Goal: Answer question/provide support: Share knowledge or assist other users

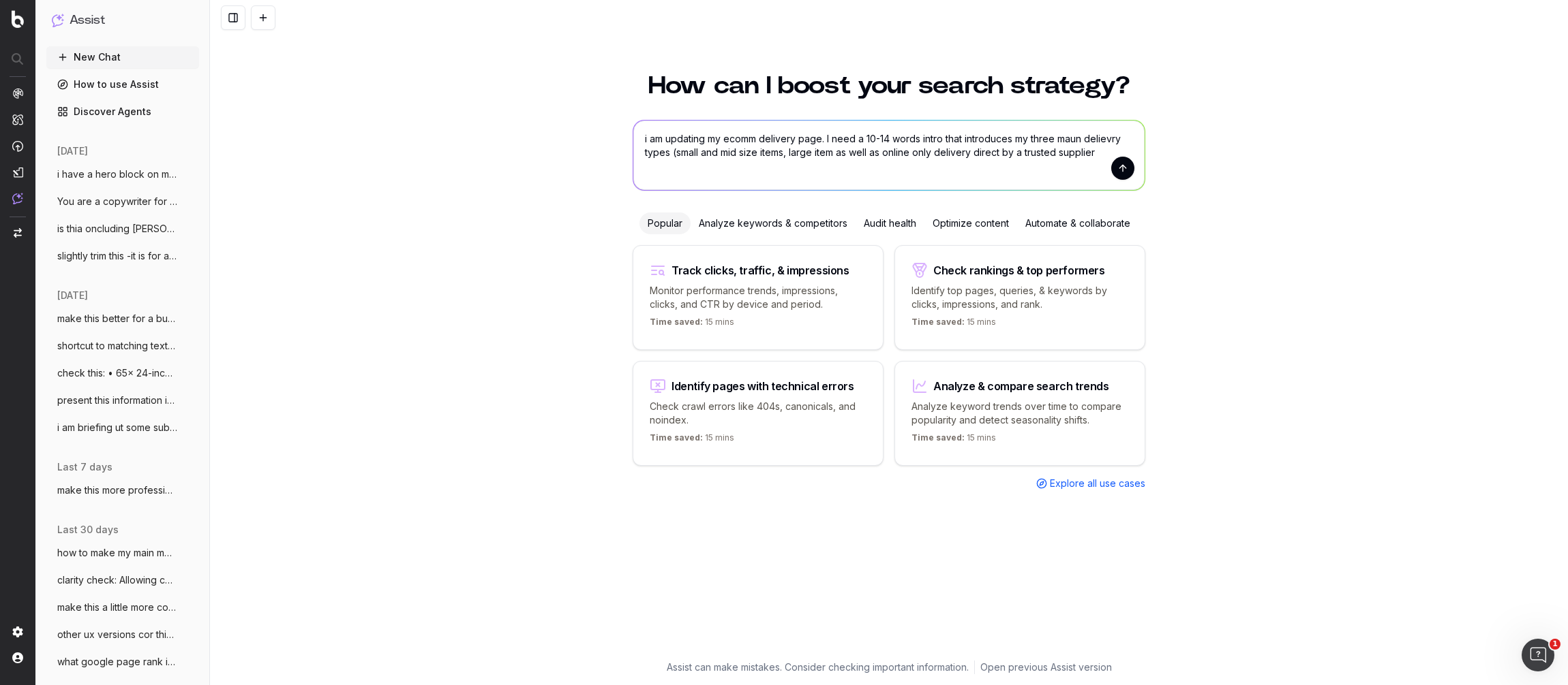
type textarea "i am updating my ecomm delivery page. I need a 10-14 words intro that introduce…"
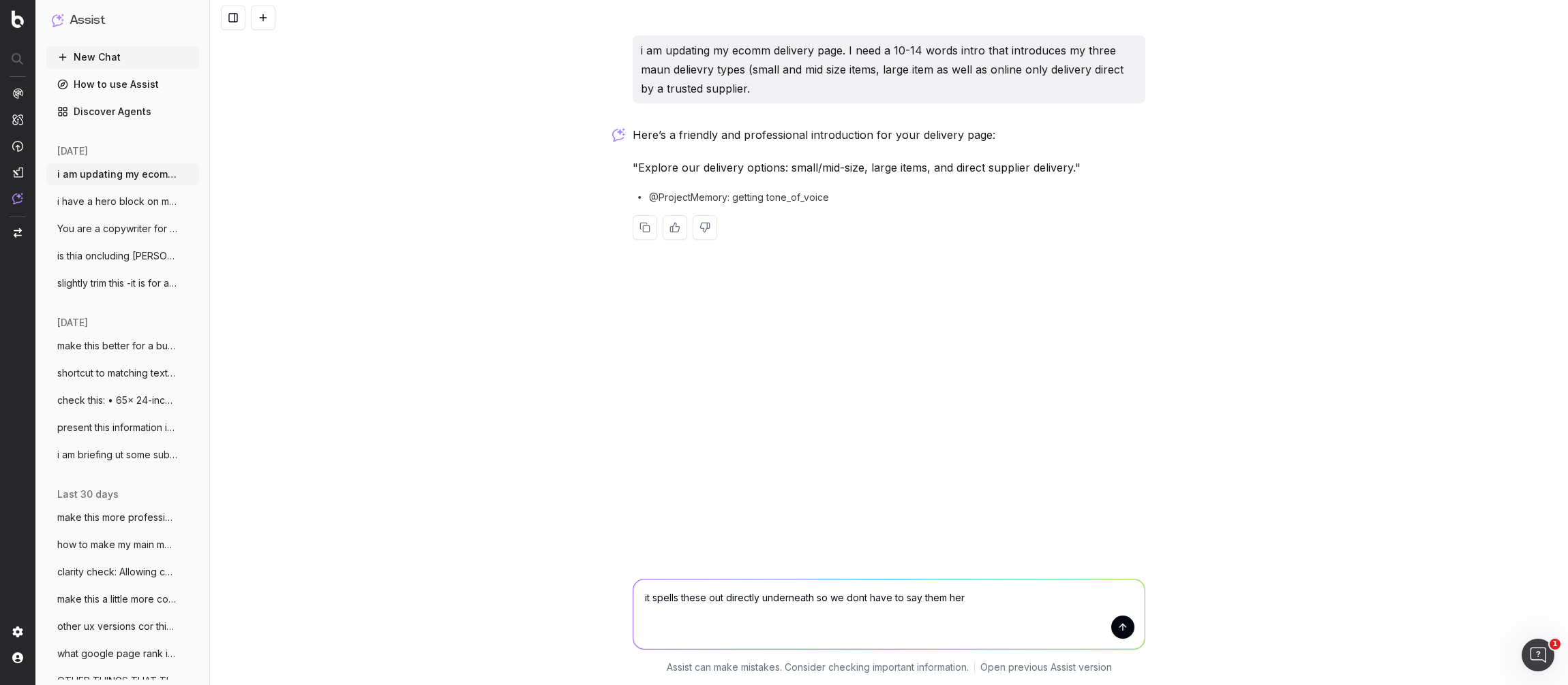
type textarea "it spells these out directly underneath so we dont have to say them here"
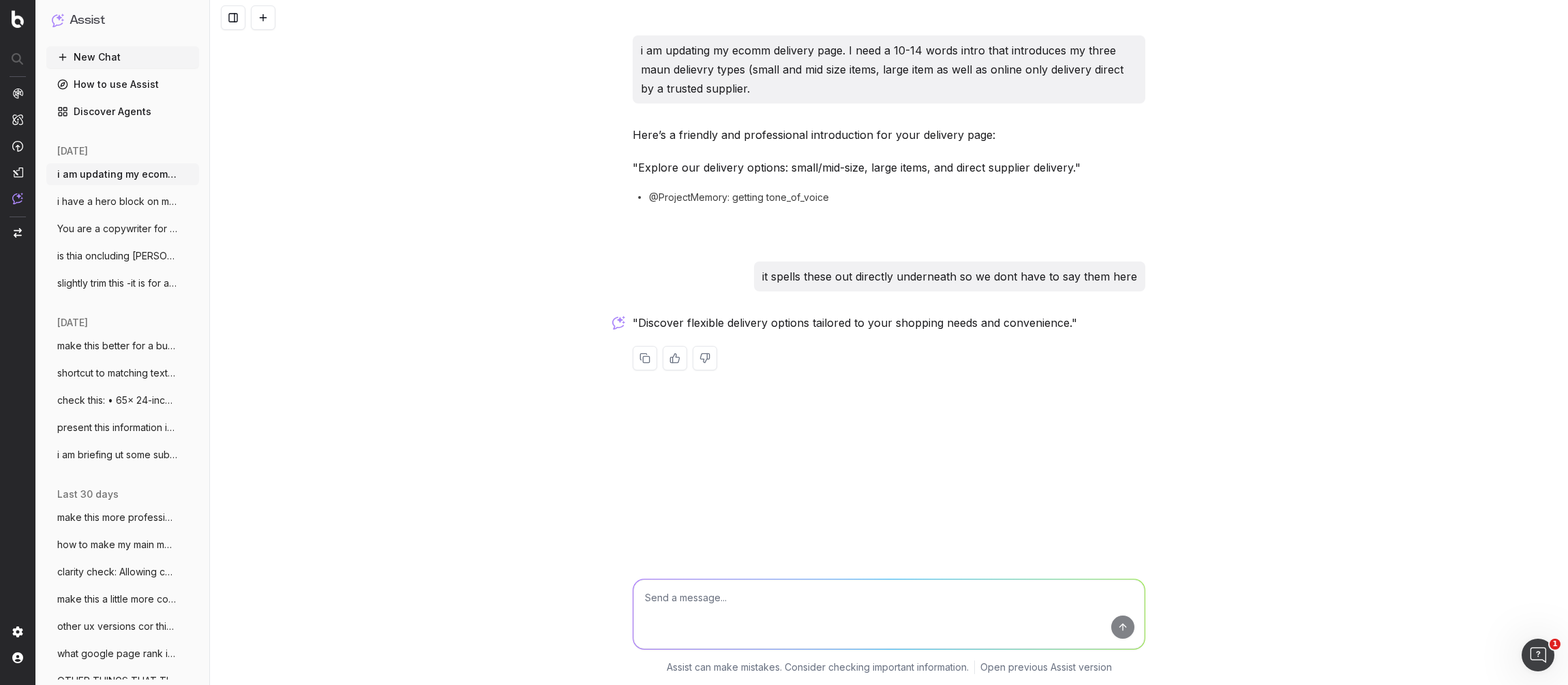
click at [665, 614] on textarea at bounding box center [888, 614] width 511 height 69
type textarea "is it just needs - it is more abut the type o product they buy"
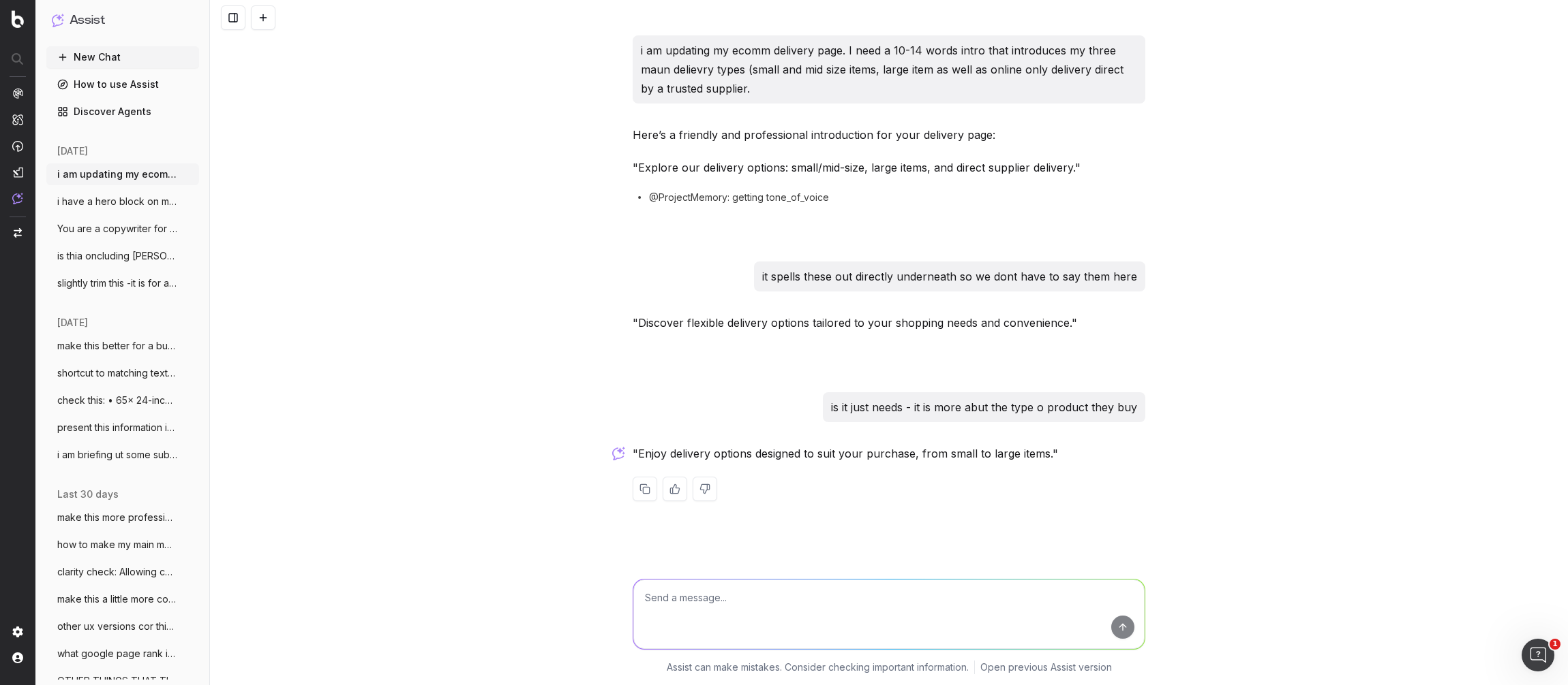
click at [839, 477] on div at bounding box center [888, 489] width 513 height 24
click at [697, 607] on textarea at bounding box center [888, 614] width 511 height 69
type textarea "yes but give them a descritpir"
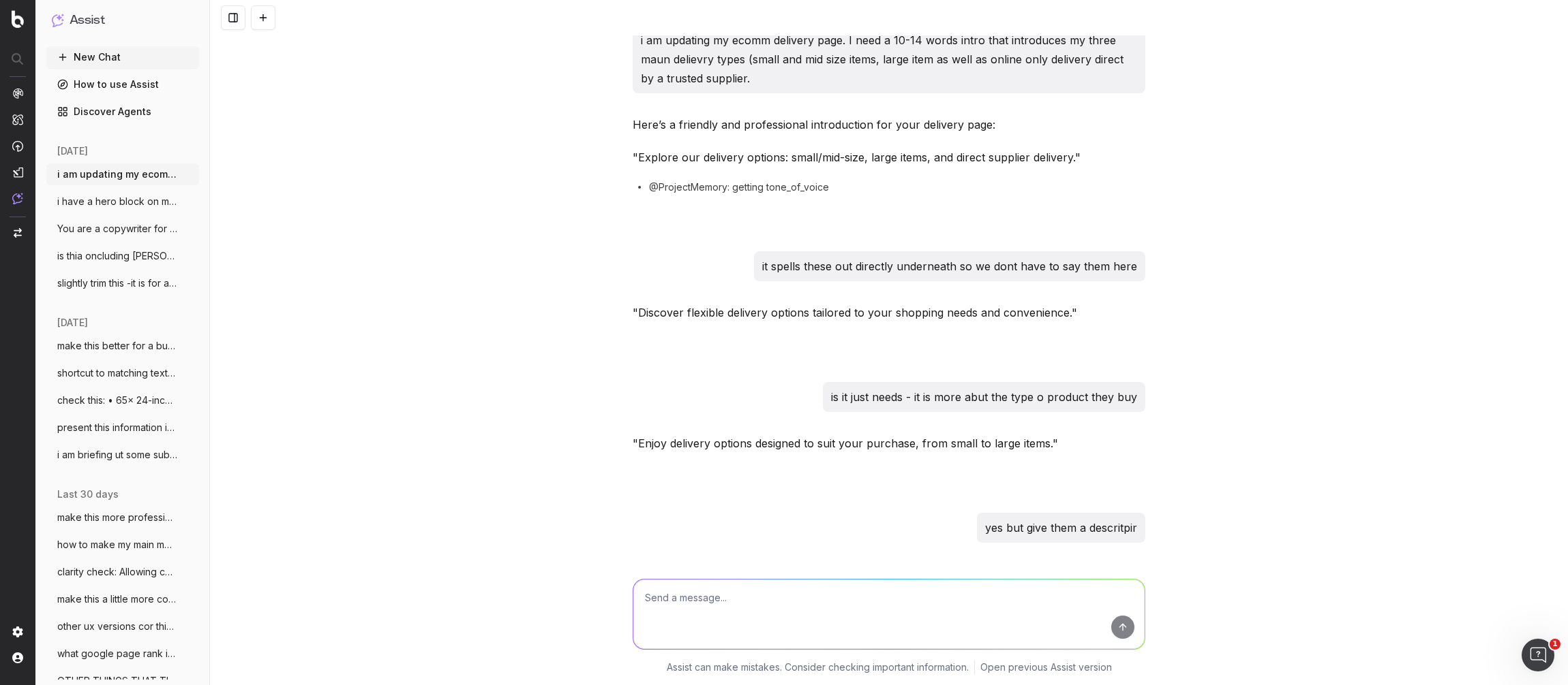
scroll to position [91, 0]
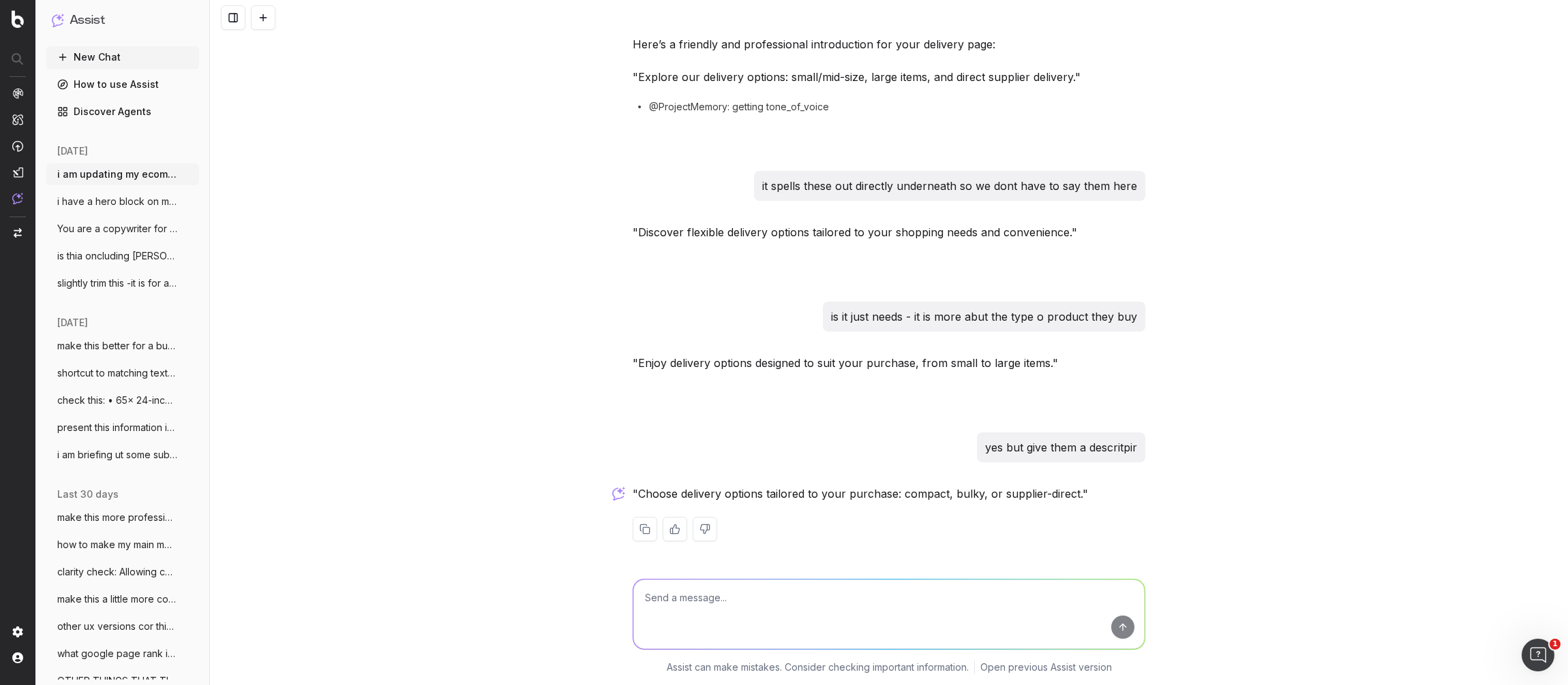
click at [659, 599] on textarea at bounding box center [888, 614] width 511 height 69
type textarea "but they arent options - and i hacve already used services"
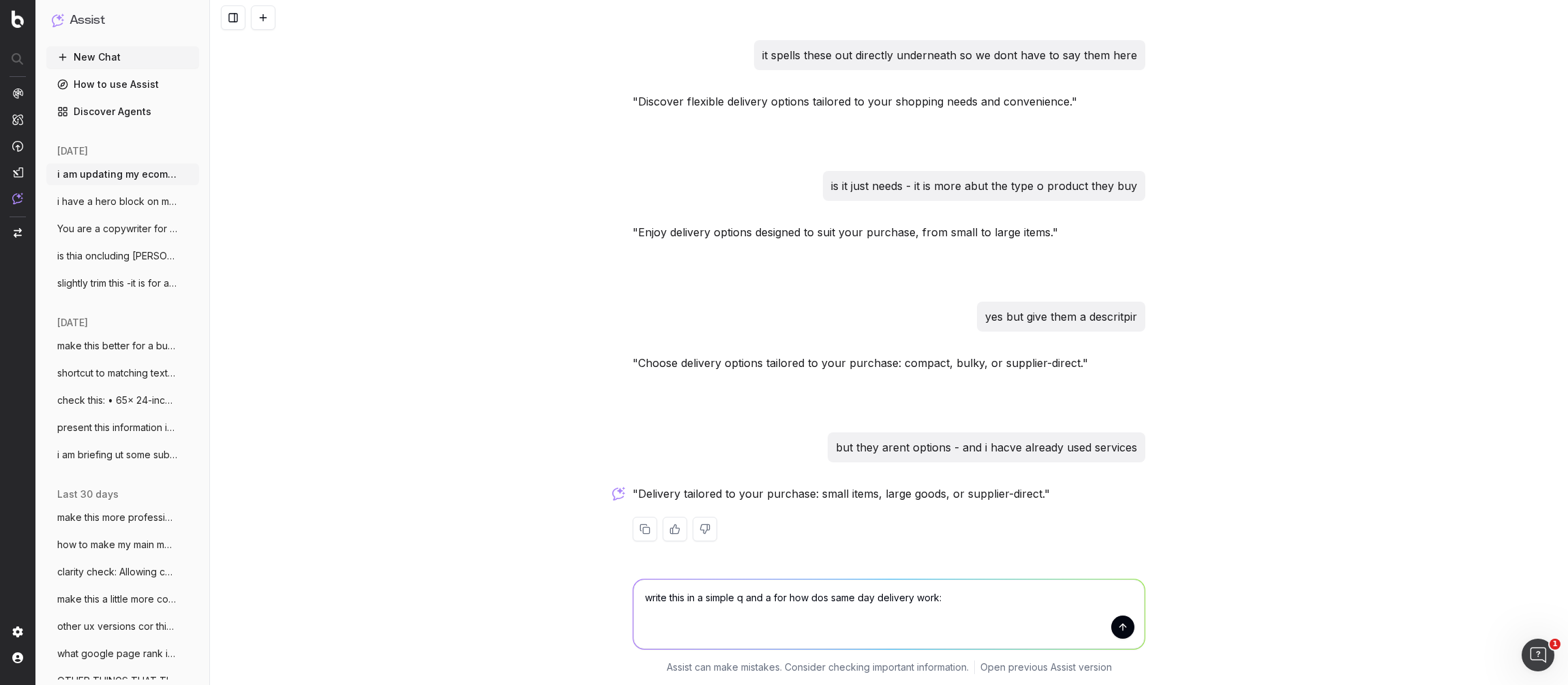
paste textarea "Select the 'Same Day Delivery' option in the shopping cart and enter your postc…"
type textarea "write this in a simple q and a for how dos same day delivery work: Select the '…"
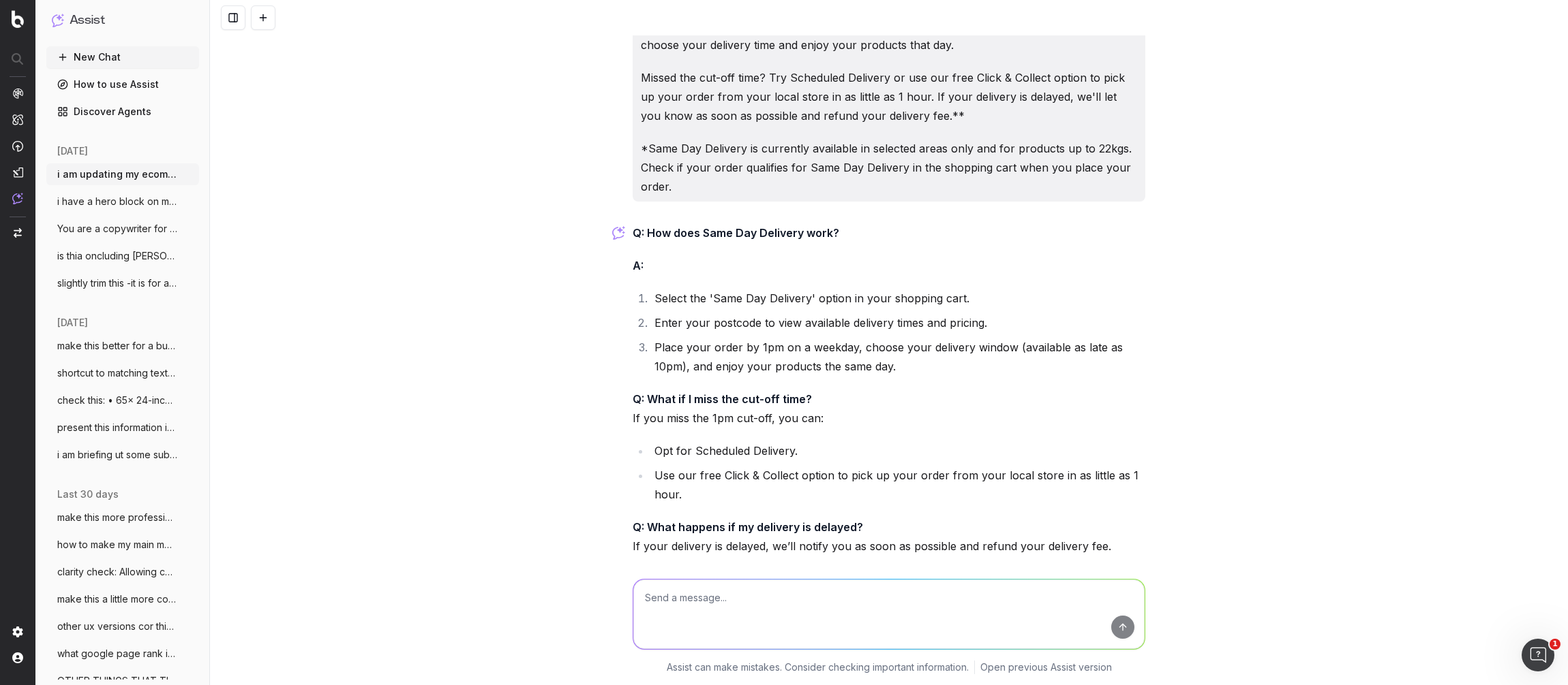
scroll to position [840, 0]
type textarea "No it is only one question with a concise answer"
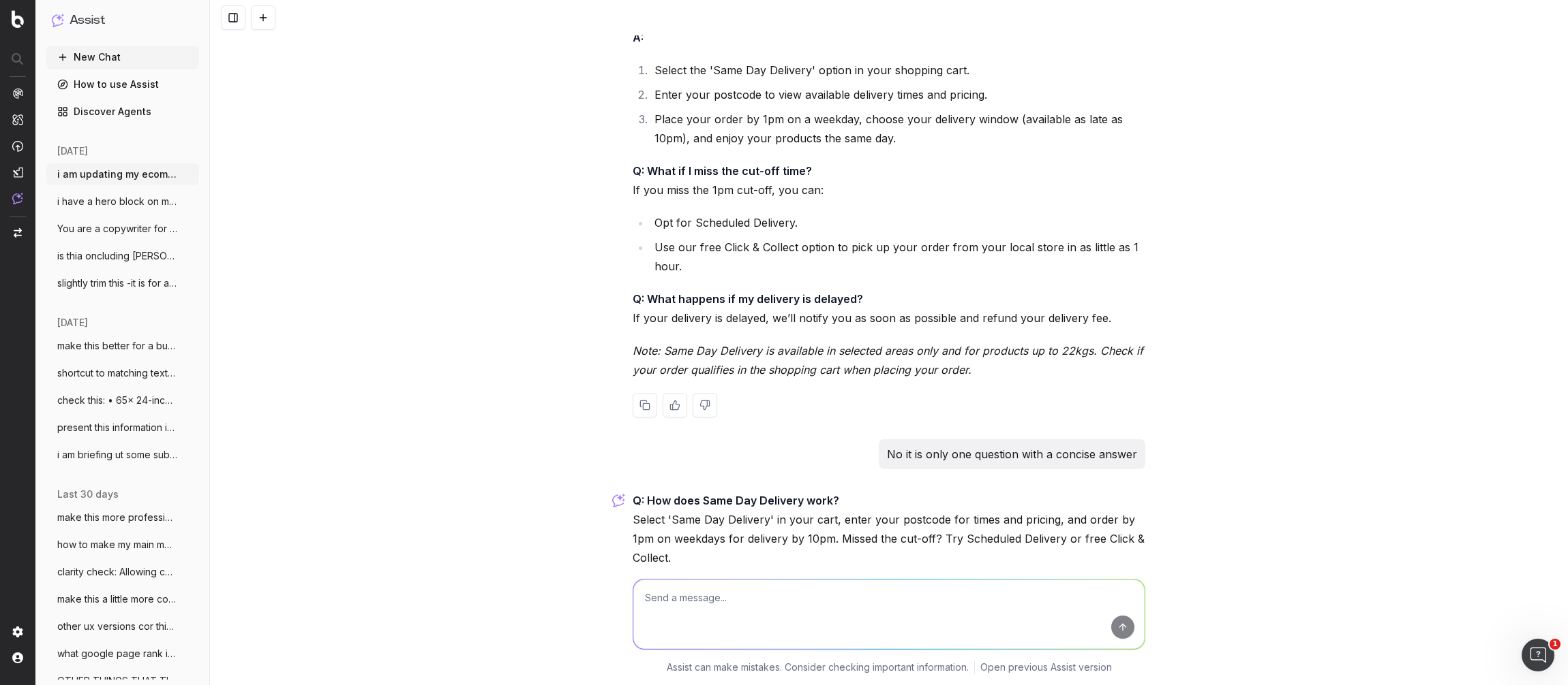
scroll to position [1118, 0]
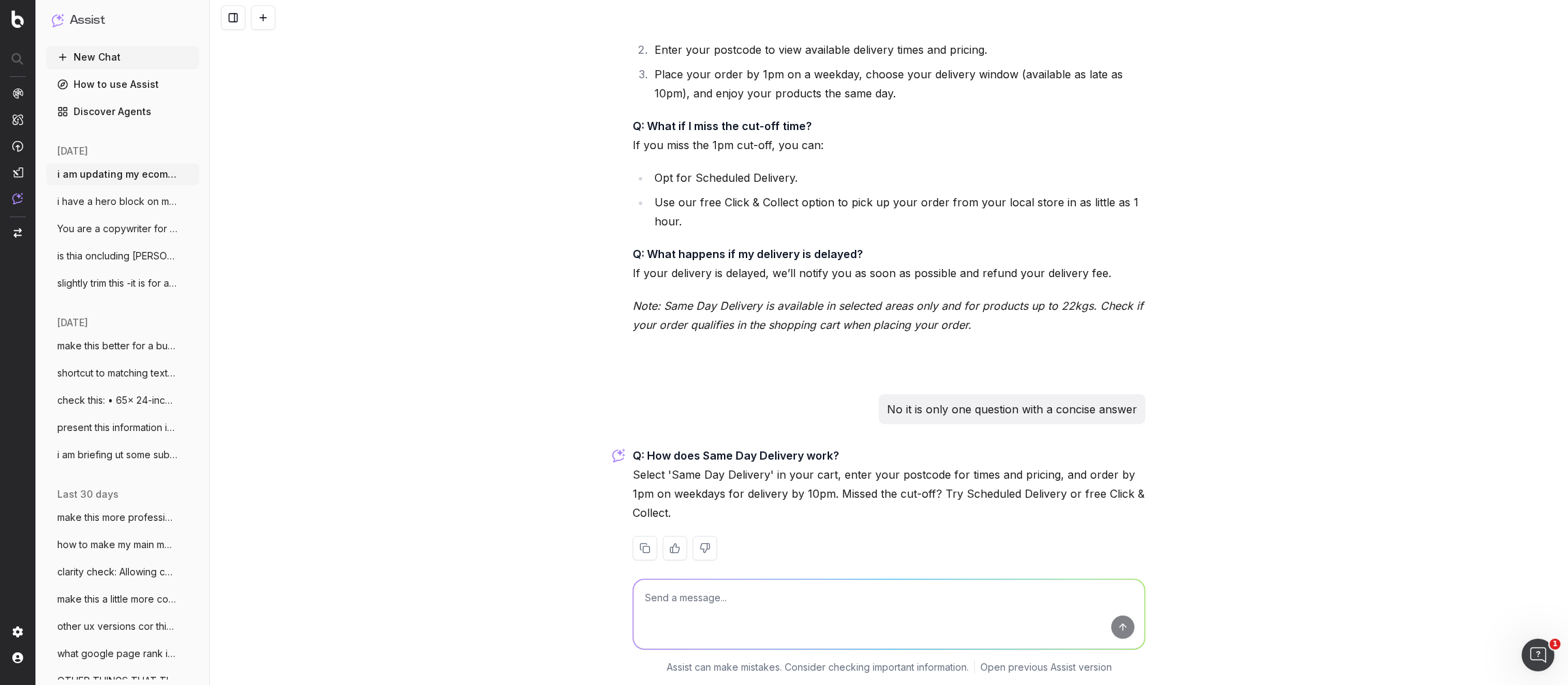
click at [749, 604] on textarea at bounding box center [888, 614] width 511 height 69
paste textarea "Same Day Delivery or Scheduled Delivery Choose the time that best suits you Ava…"
type textarea "but you are missing some important info: Same Day Delivery or Scheduled Deliver…"
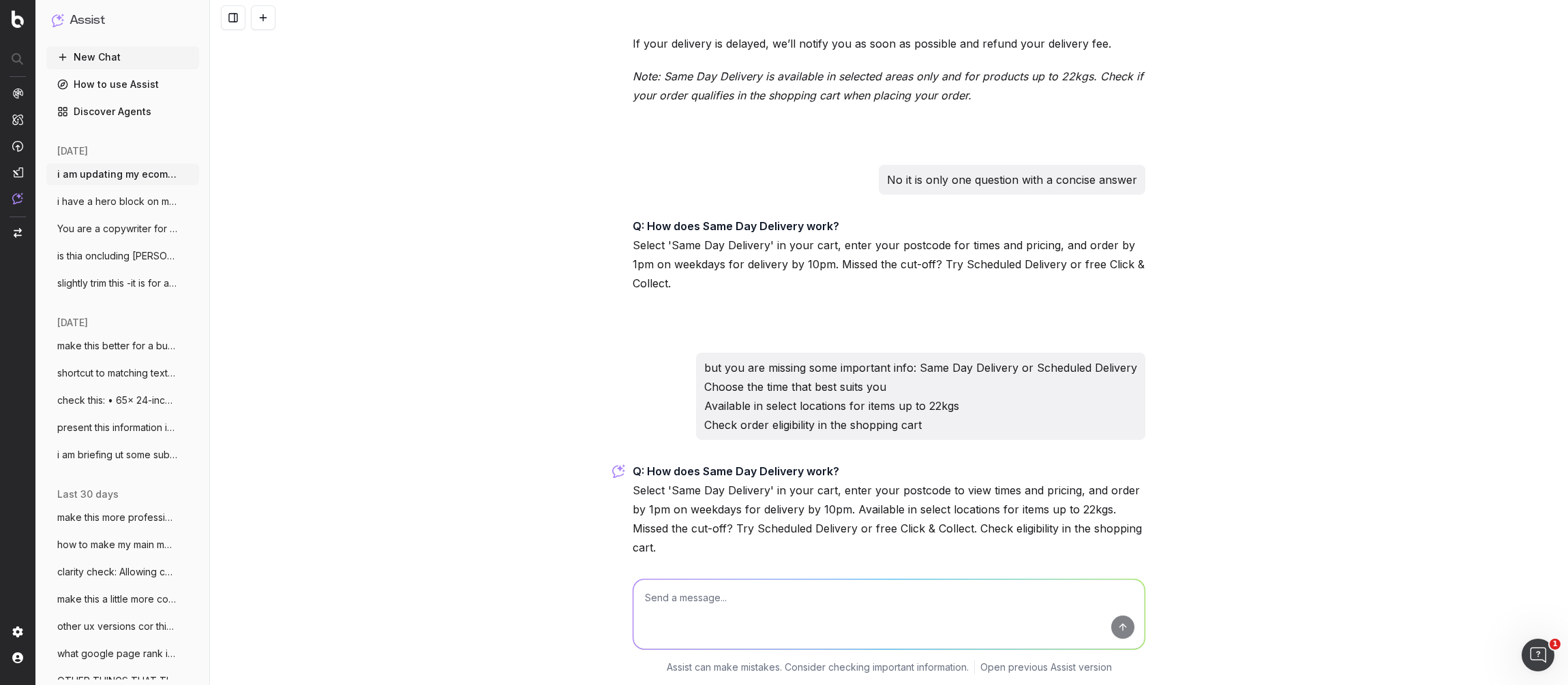
scroll to position [1381, 0]
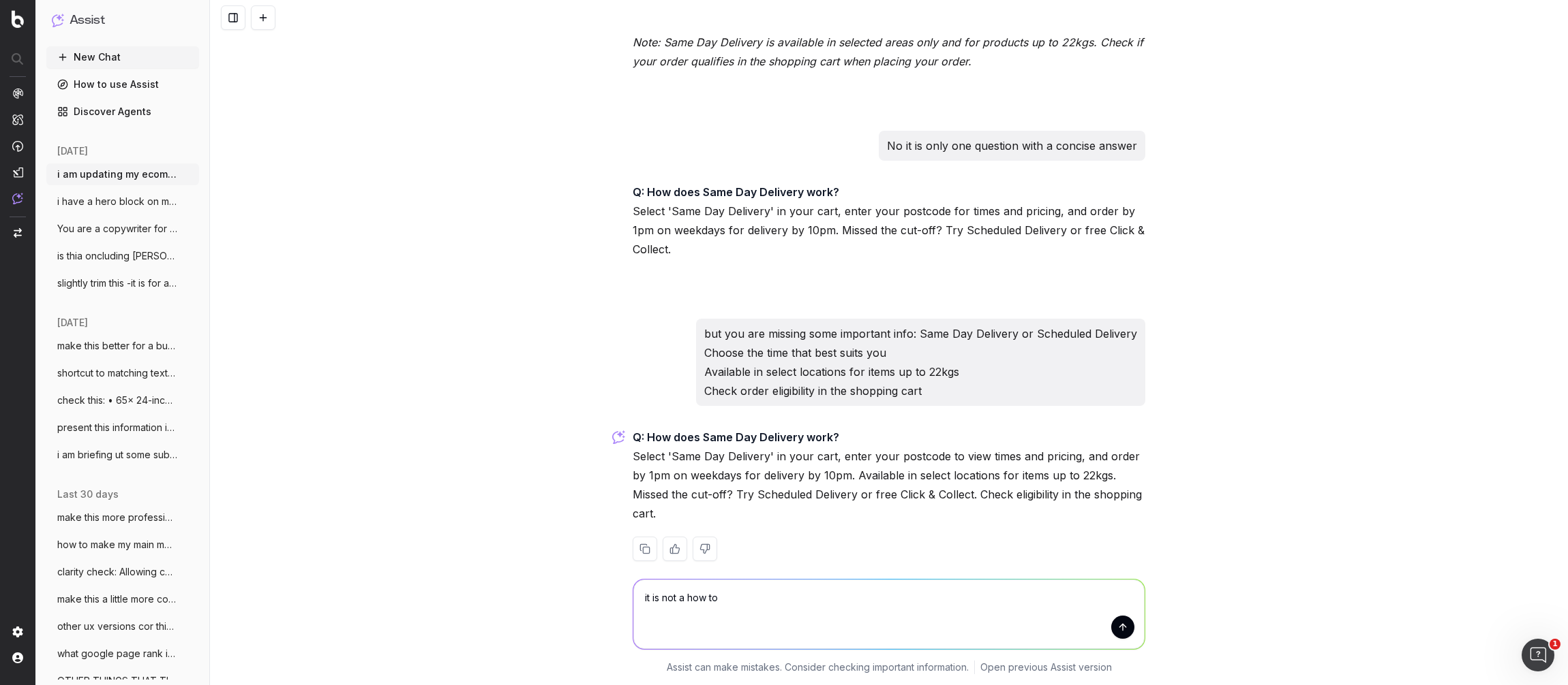
type textarea "it is not a how to"
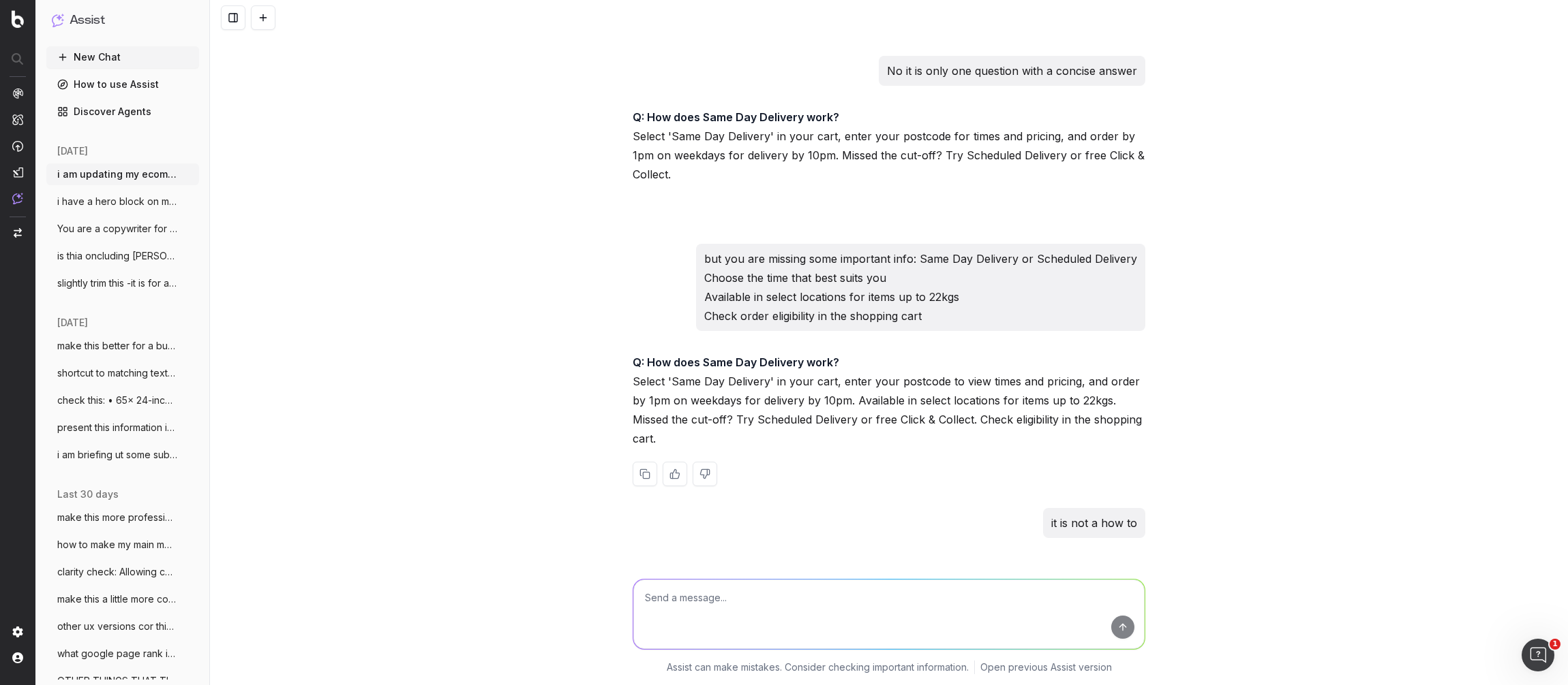
scroll to position [1570, 0]
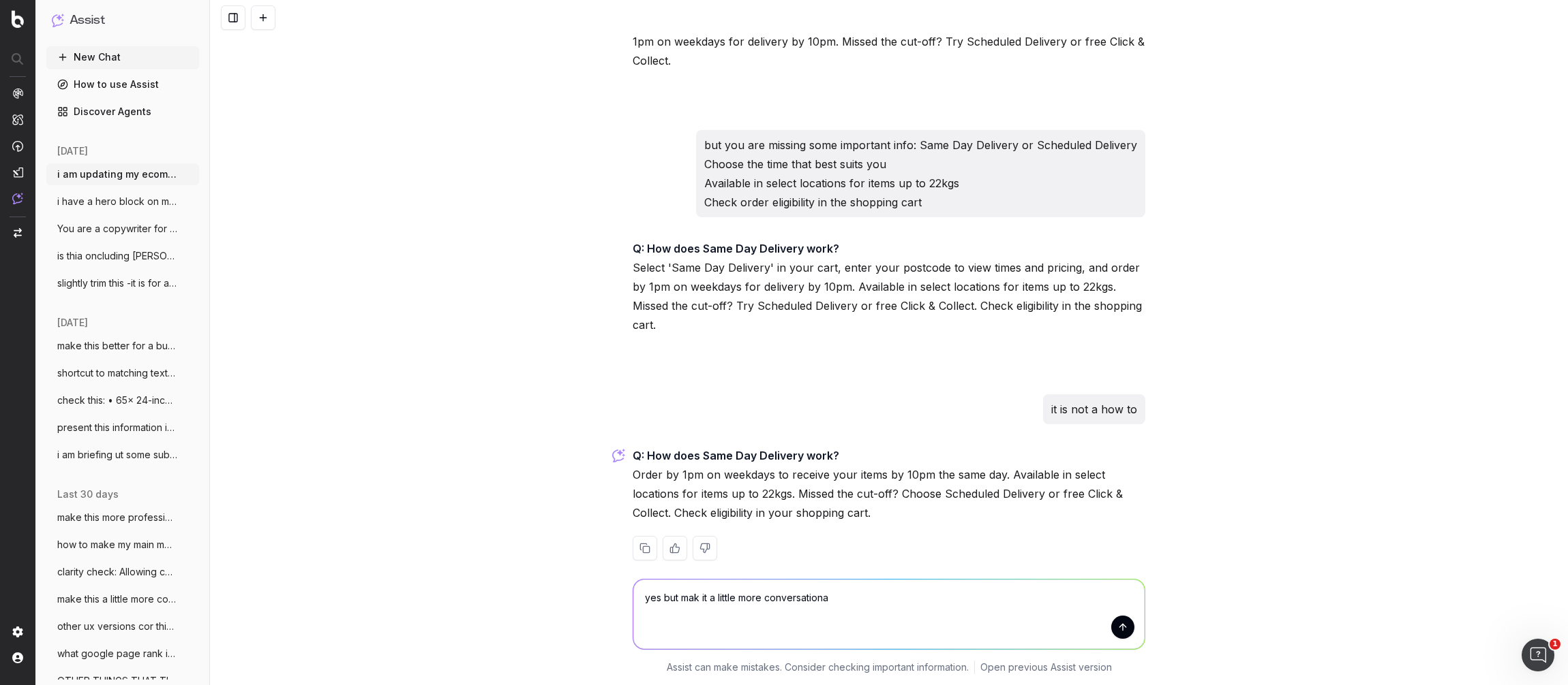
type textarea "yes but mak it a little more conversational"
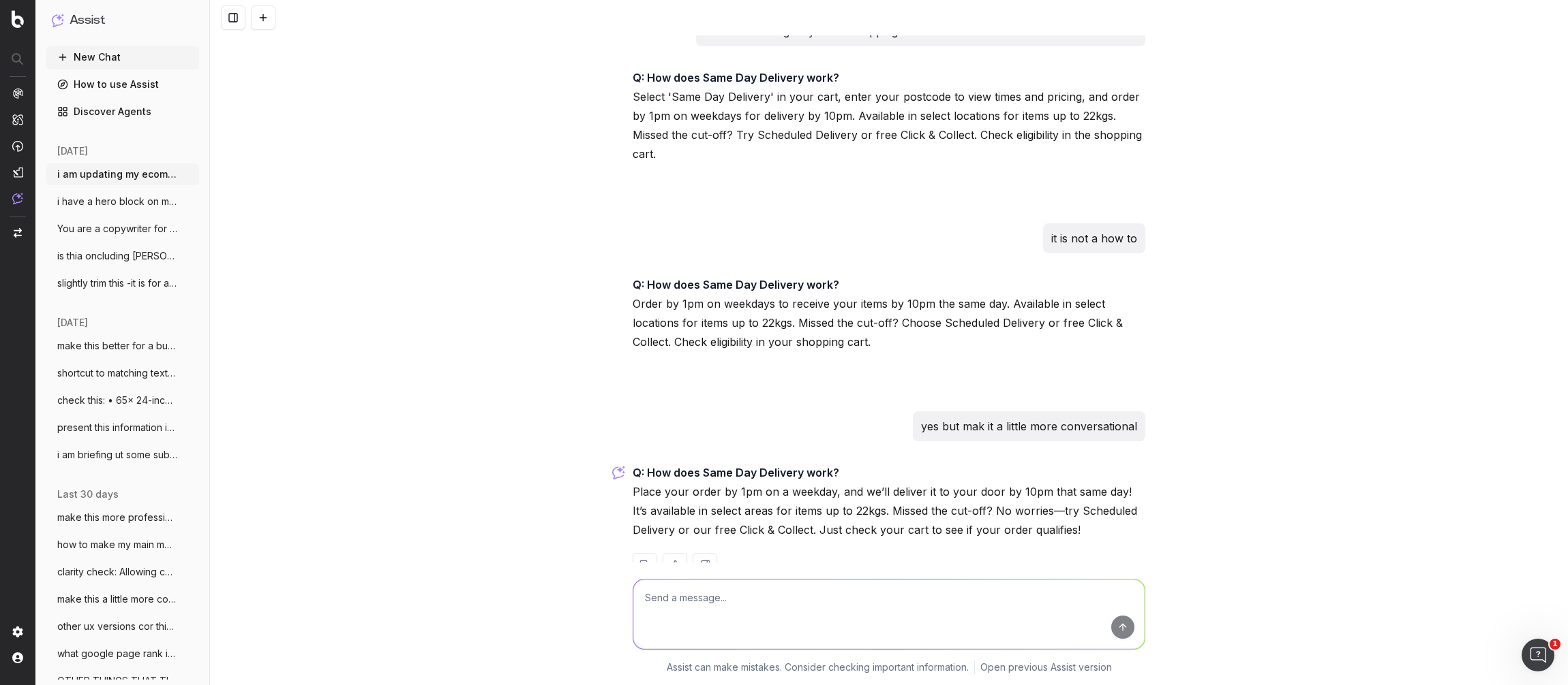
scroll to position [1744, 0]
click at [1001, 502] on p "Q: How does Same Day Delivery work? Place your order by 1pm on a weekday, and w…" at bounding box center [888, 498] width 513 height 77
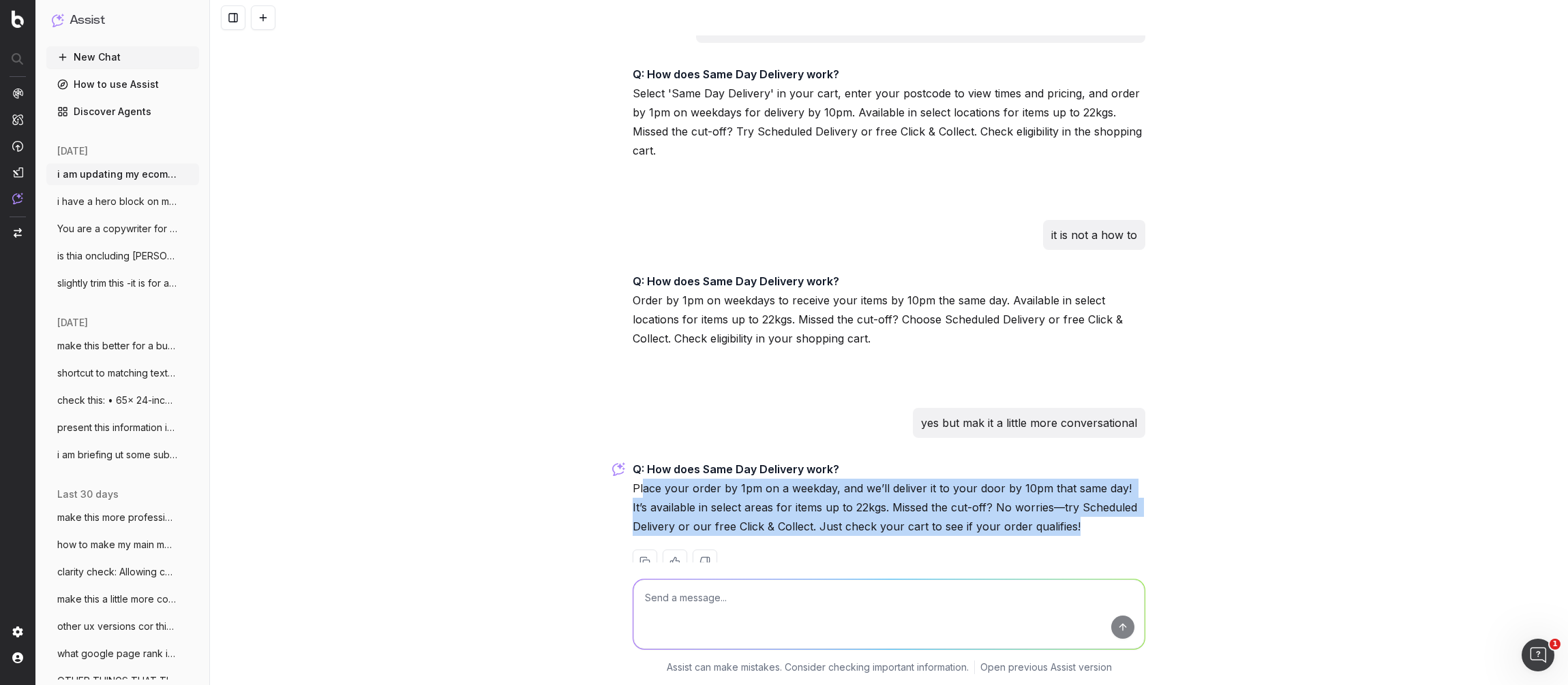
drag, startPoint x: 1065, startPoint y: 504, endPoint x: 644, endPoint y: 472, distance: 422.2
click at [644, 472] on p "Q: How does Same Day Delivery work? Place your order by 1pm on a weekday, and w…" at bounding box center [888, 498] width 513 height 77
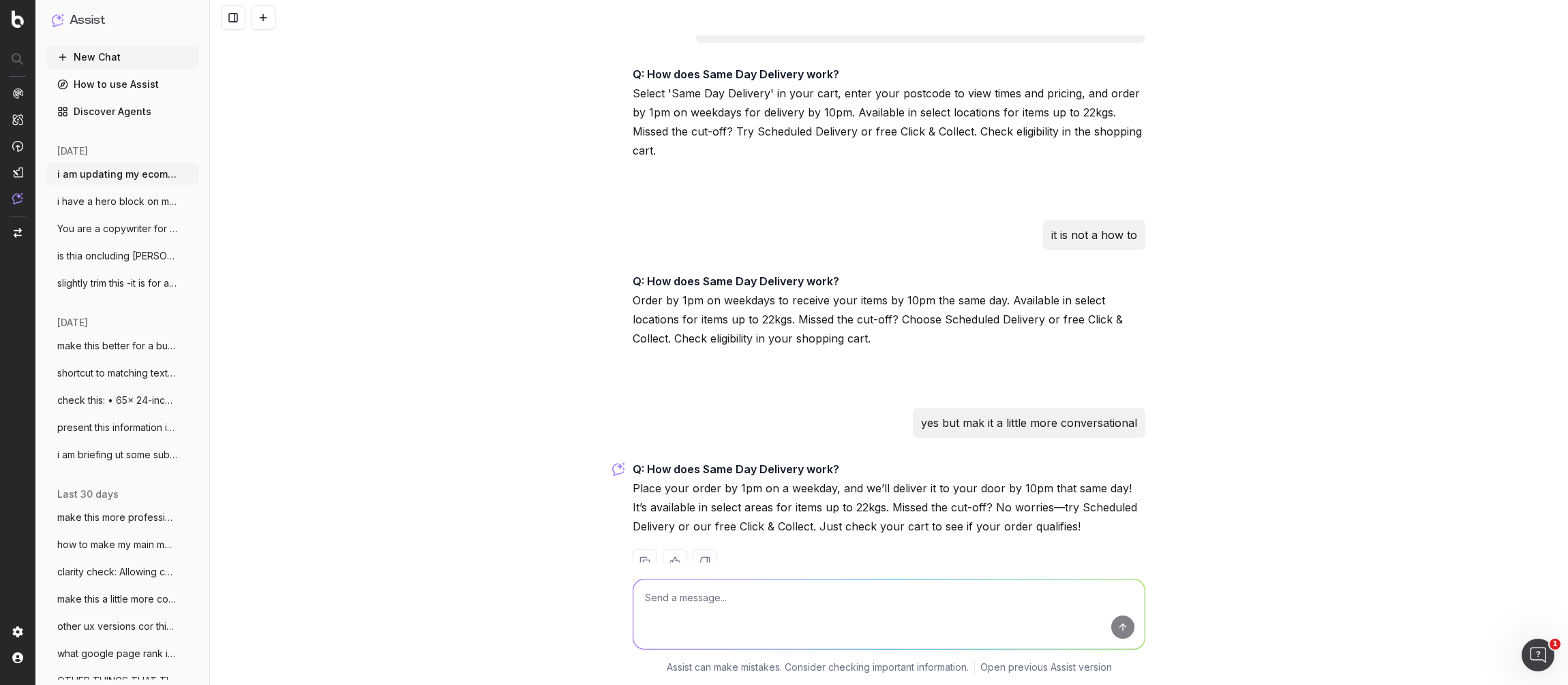
click at [742, 607] on textarea at bounding box center [888, 614] width 511 height 69
type textarea "make this smoother"
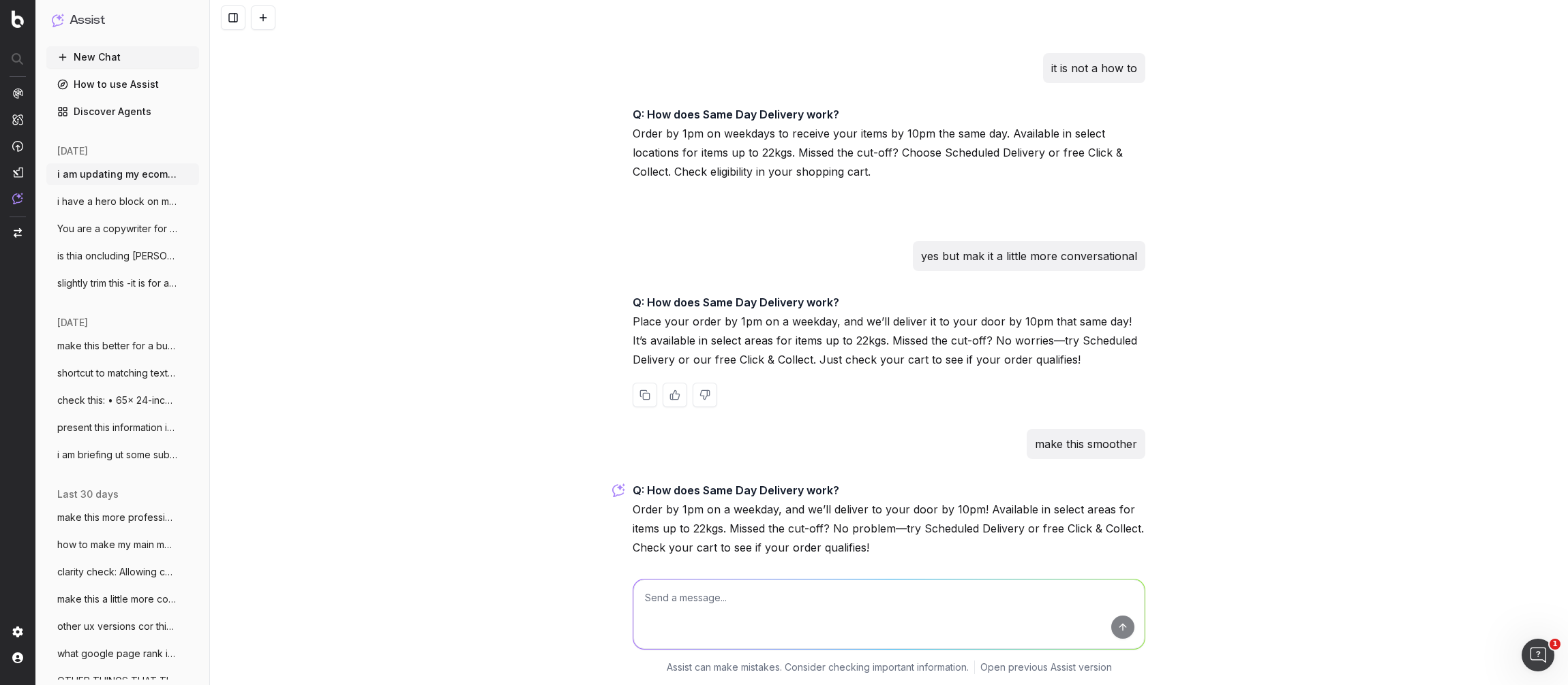
scroll to position [1921, 0]
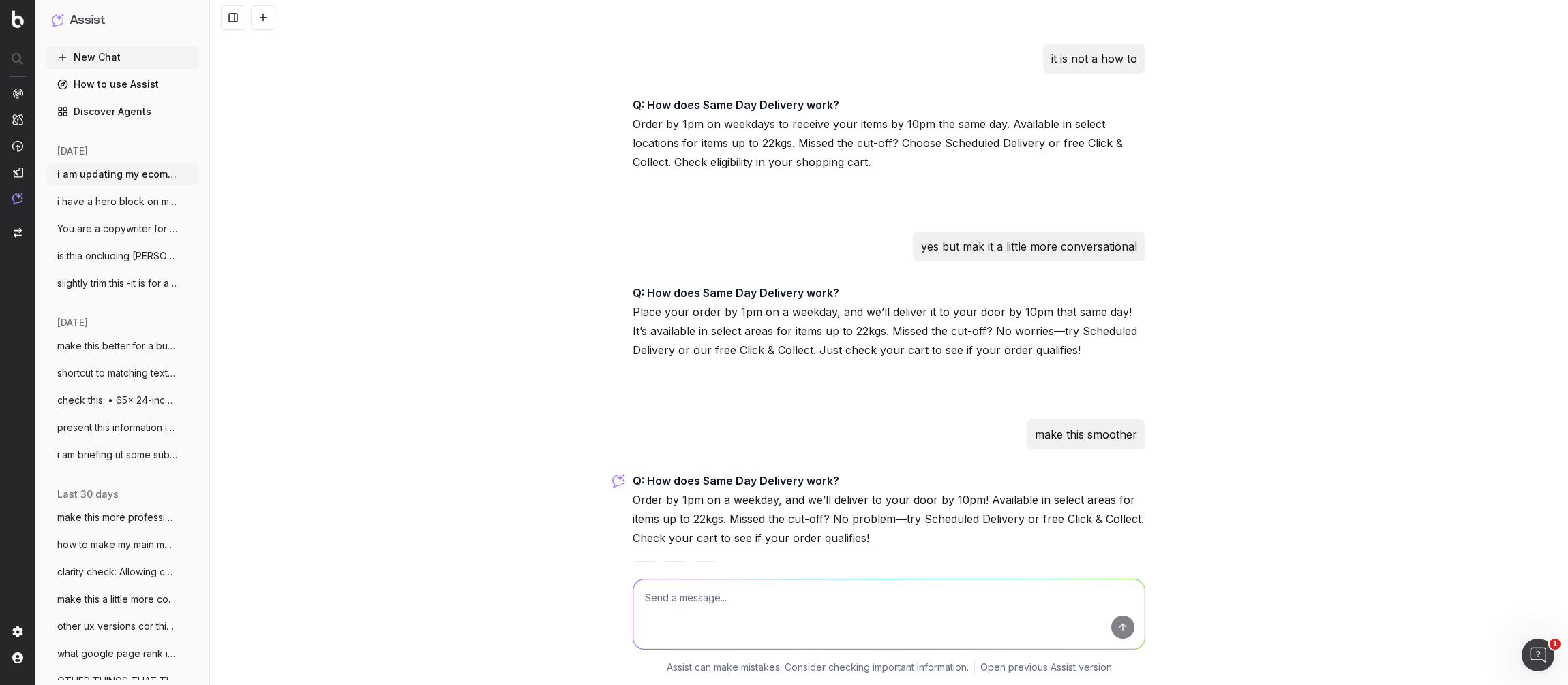
click at [700, 592] on textarea at bounding box center [888, 614] width 511 height 69
type textarea "the second sentence is clumsy"
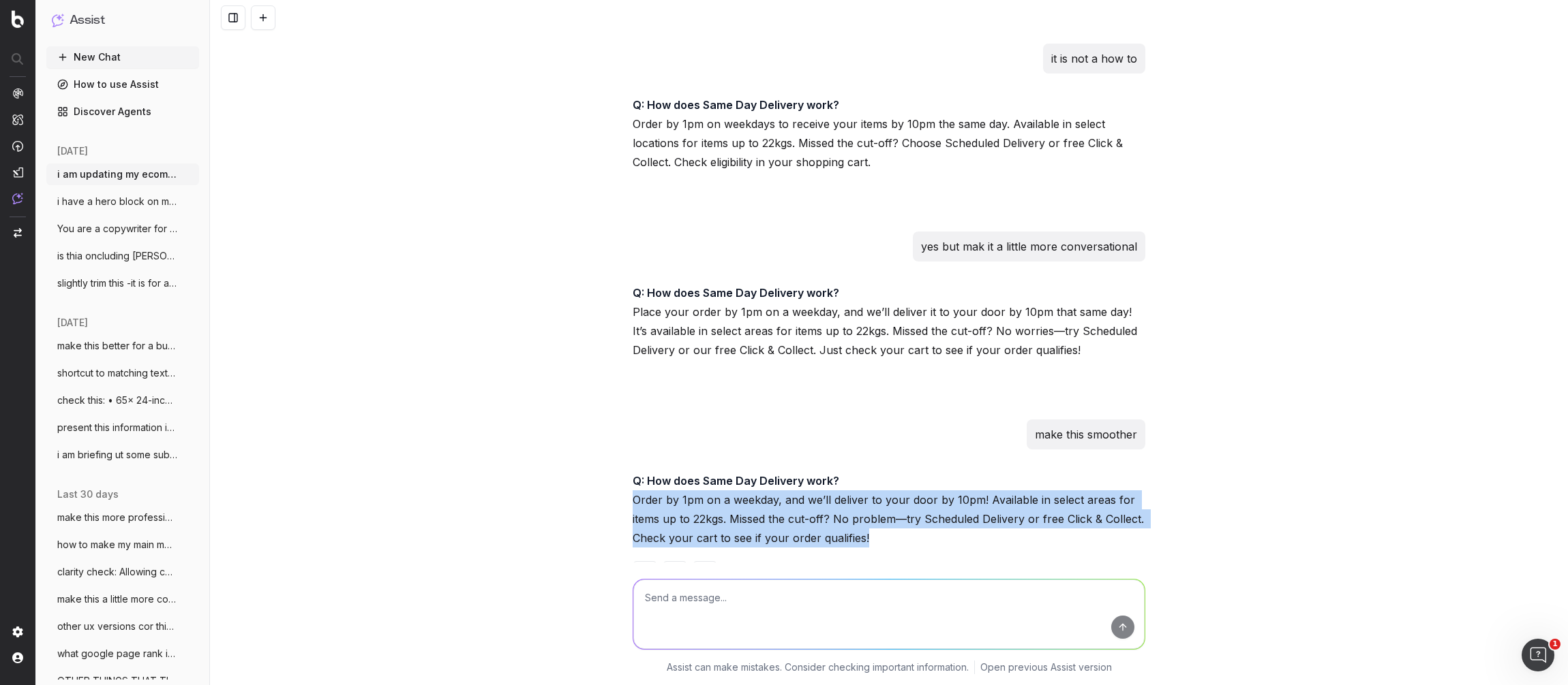
drag, startPoint x: 736, startPoint y: 499, endPoint x: 629, endPoint y: 478, distance: 109.0
copy p "Order by 1pm on a weekday, and we’ll deliver to your door by 10pm! Available in…"
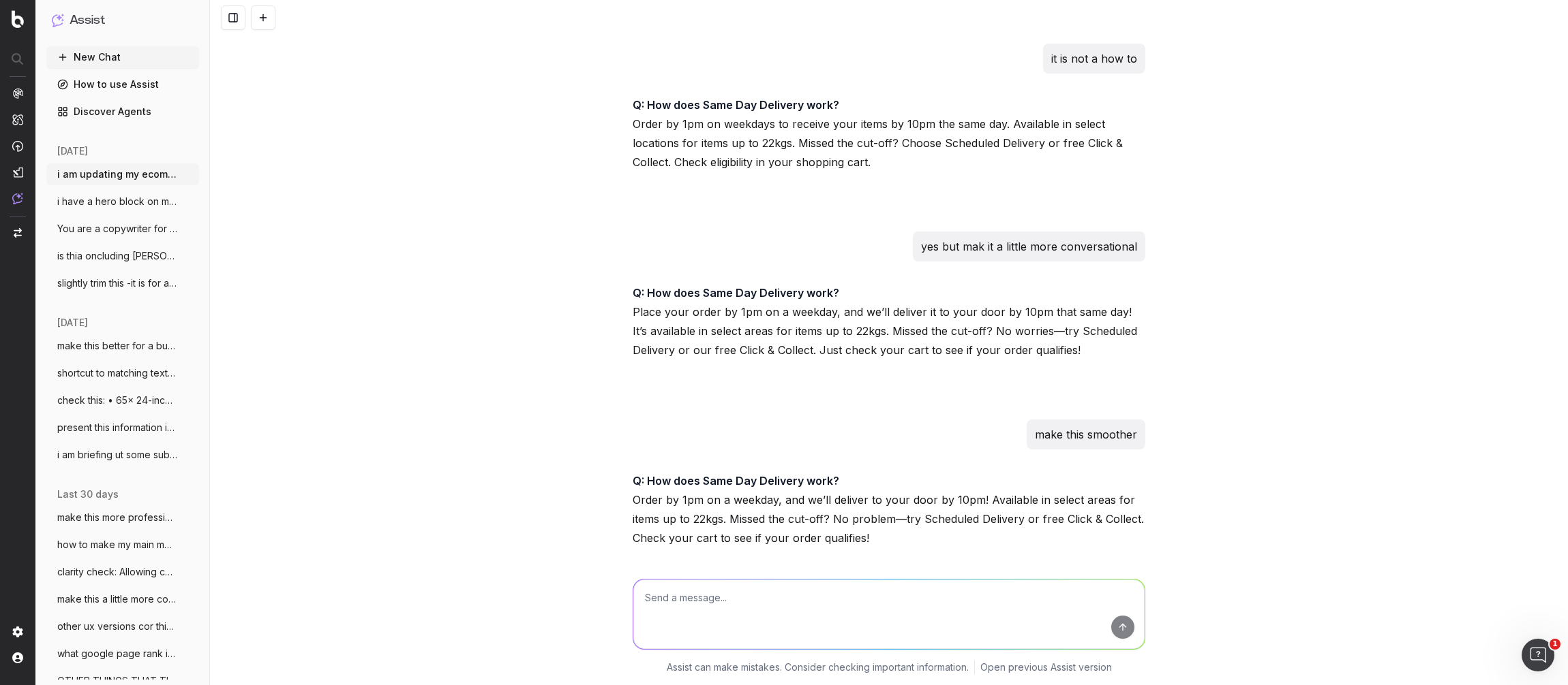
click at [690, 598] on textarea at bounding box center [888, 614] width 511 height 69
paste textarea "Order by 1pm on a weekday, and we’ll deliver to your door by 10pm! Available in…"
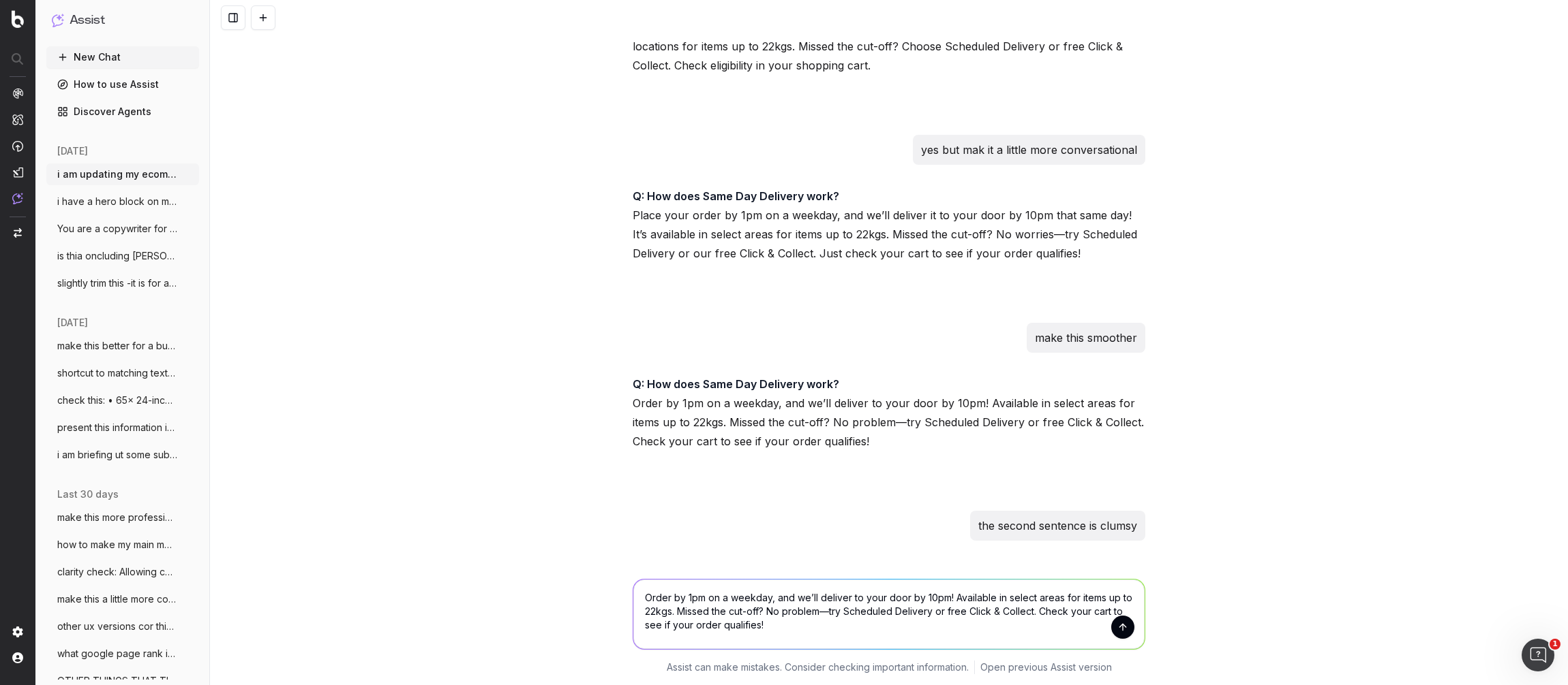
scroll to position [2020, 0]
click at [874, 596] on textarea "Order by 1pm on a weekday, and we’ll deliver to your door by 10pm! Available in…" at bounding box center [888, 614] width 511 height 69
drag, startPoint x: 815, startPoint y: 594, endPoint x: 769, endPoint y: 596, distance: 46.0
click at [769, 596] on textarea "Order by 1pm on a weekday, and we’ll deliver to your door by 10pm! Available in…" at bounding box center [888, 614] width 511 height 69
click at [849, 594] on textarea "Order by 1pm on a weekday to receive deliver to your door by 10pm! Available in…" at bounding box center [888, 614] width 511 height 69
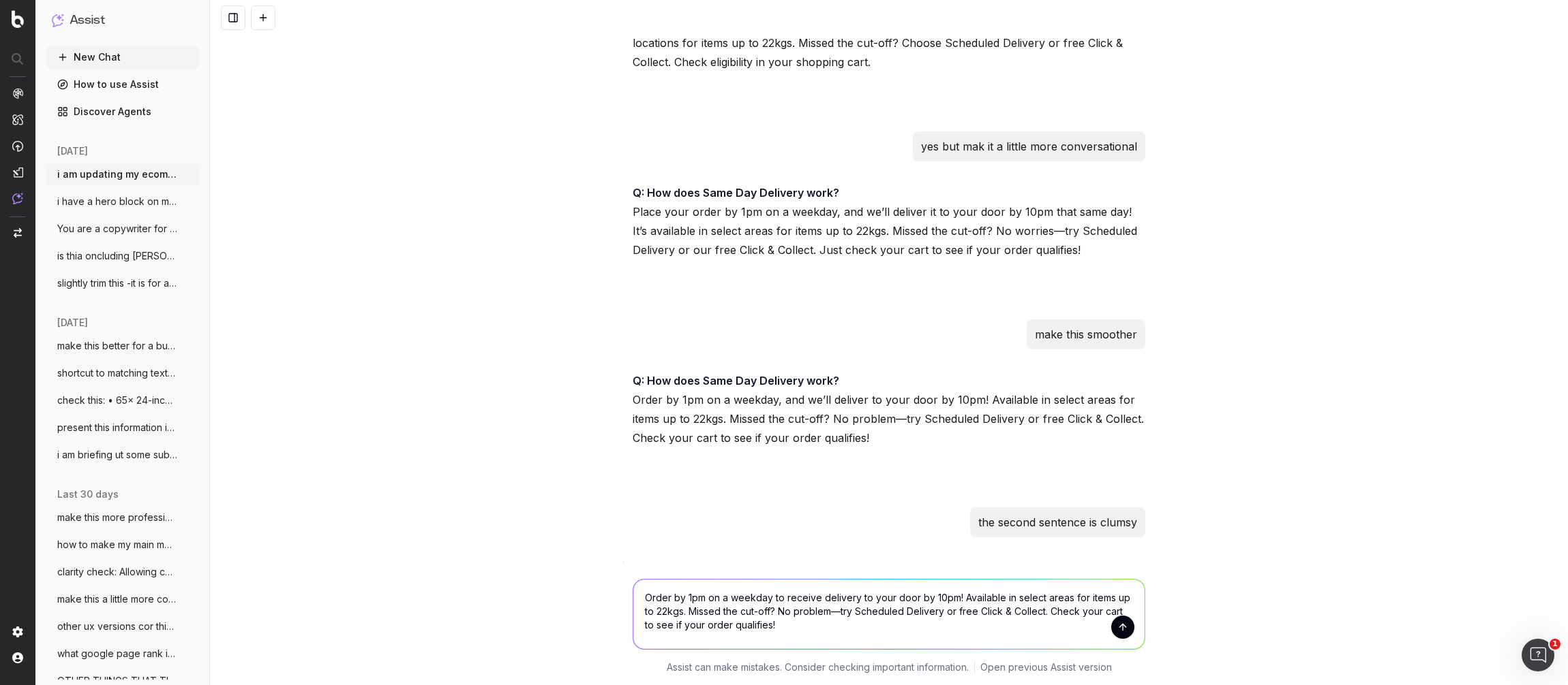
scroll to position [2101, 0]
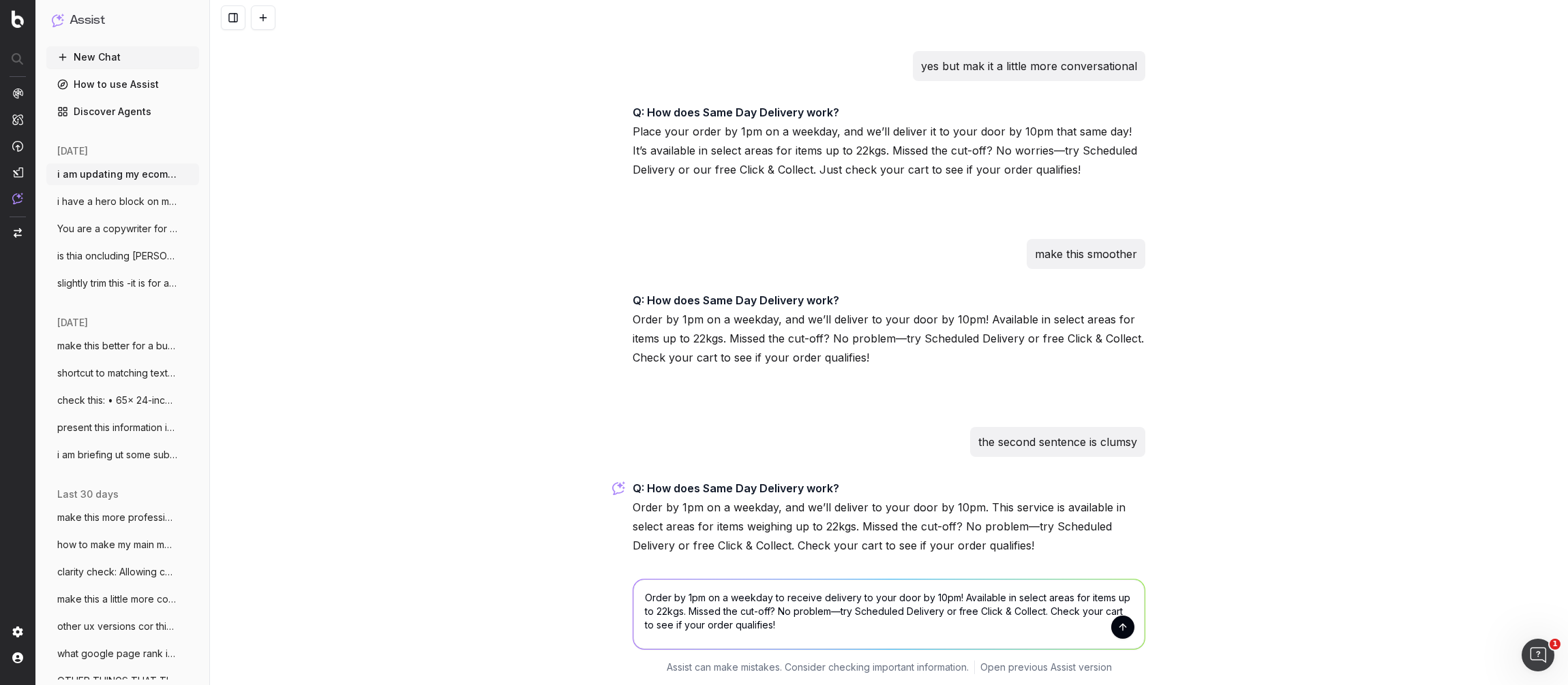
drag, startPoint x: 776, startPoint y: 626, endPoint x: 640, endPoint y: 596, distance: 139.3
click at [640, 596] on textarea "Order by 1pm on a weekday to receive delivery to your door by 10pm! Available i…" at bounding box center [888, 614] width 511 height 69
type textarea "Order by 1pm on a weekday to receive delivery to your door by 10pm! Available i…"
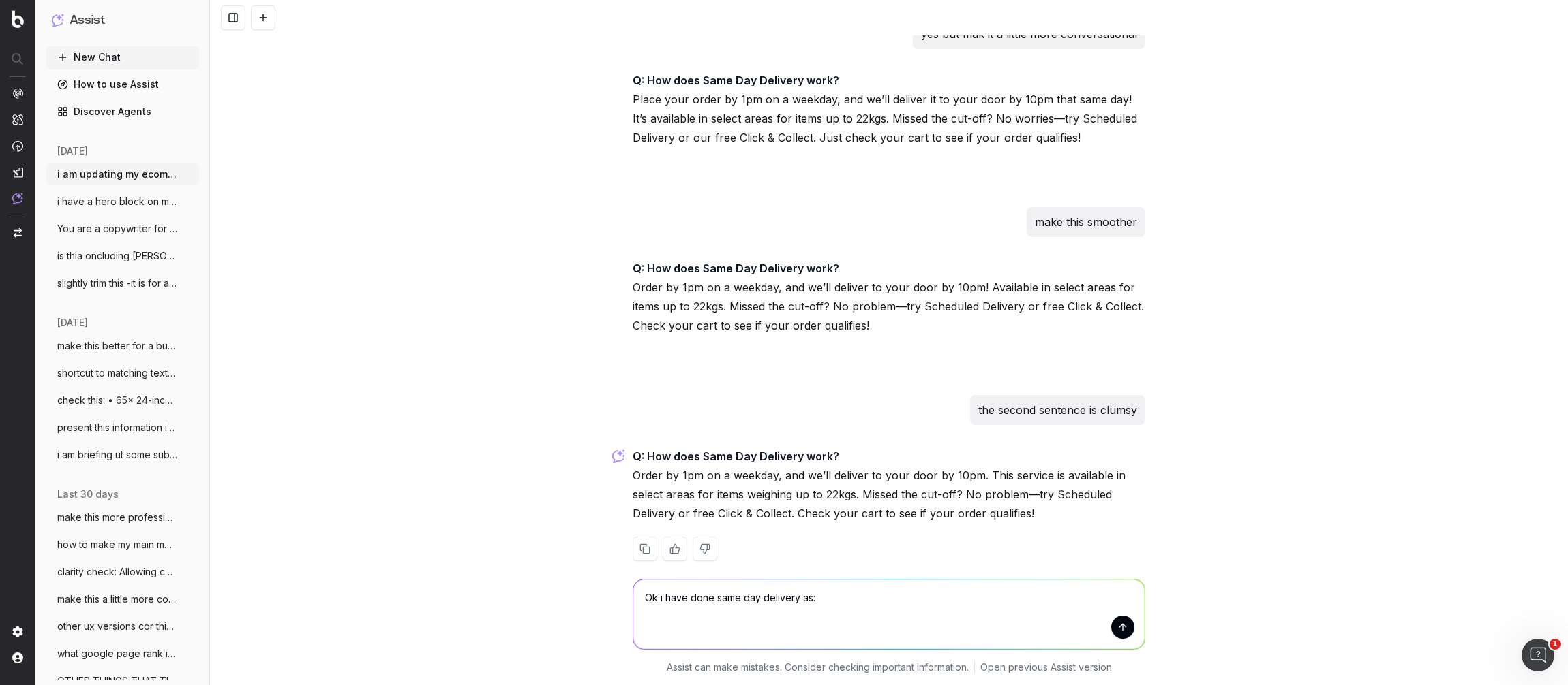
click at [861, 605] on textarea "Ok i have done same day delivery as:" at bounding box center [888, 614] width 511 height 69
click at [854, 596] on textarea "Ok i have done same day delivery as:" at bounding box center [888, 614] width 511 height 69
paste textarea "Order by 1pm on weekdays to receive delivery to your door by 10pm! Available in…"
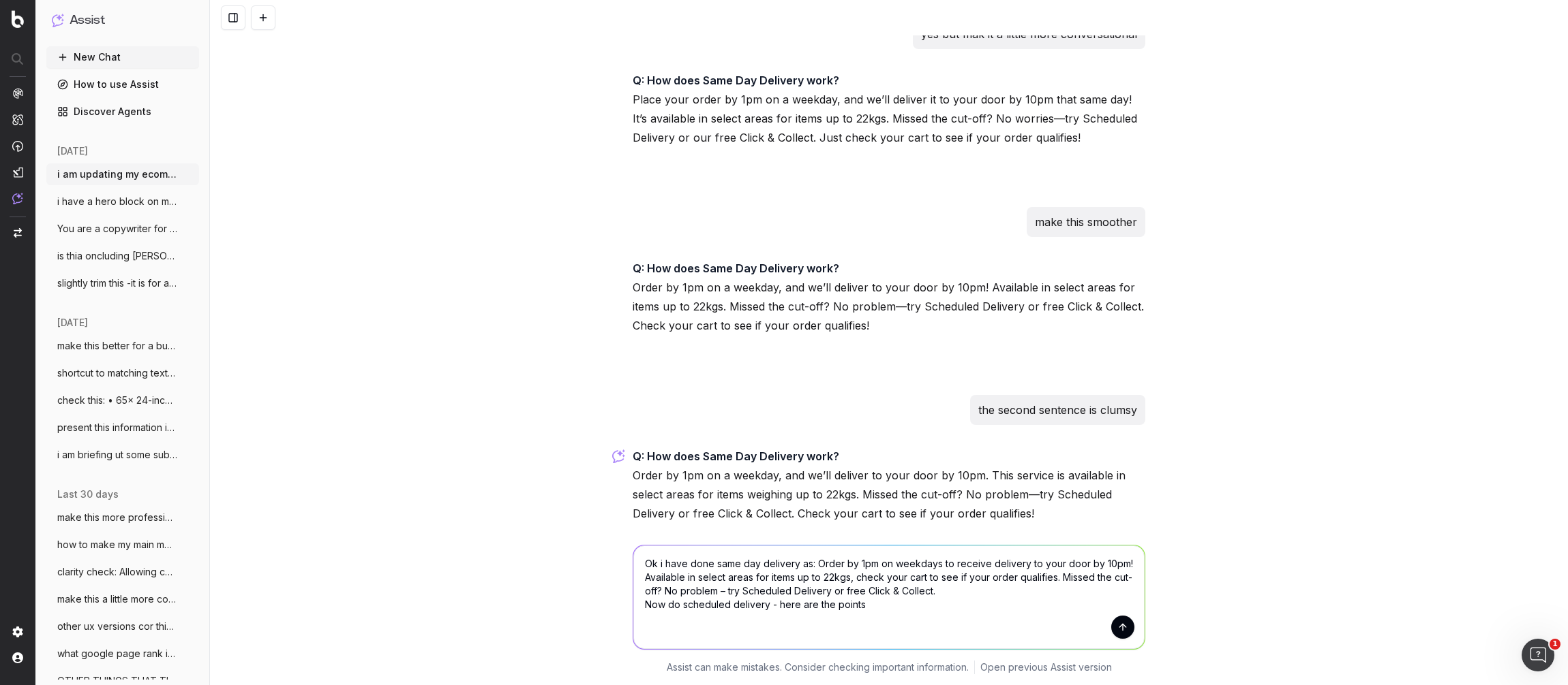
paste textarea "Choose the time that best suits you Available in select locations for items up …"
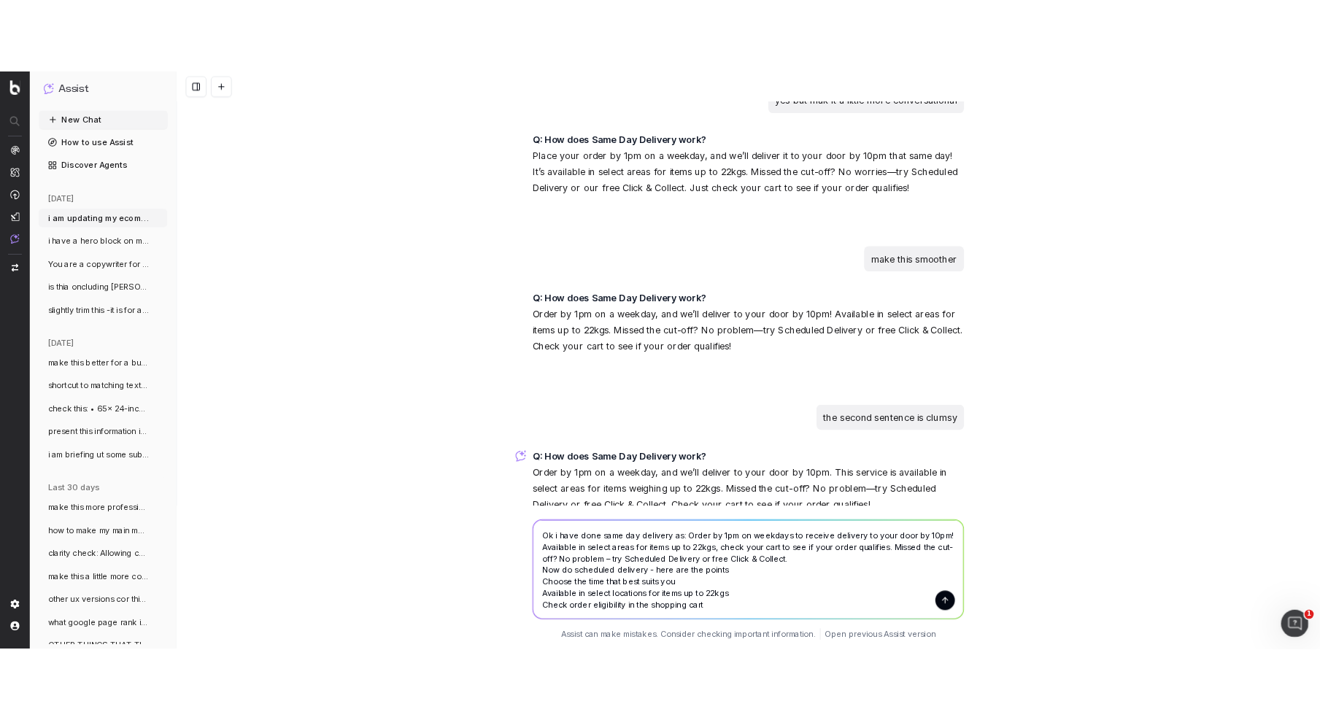
scroll to position [15, 0]
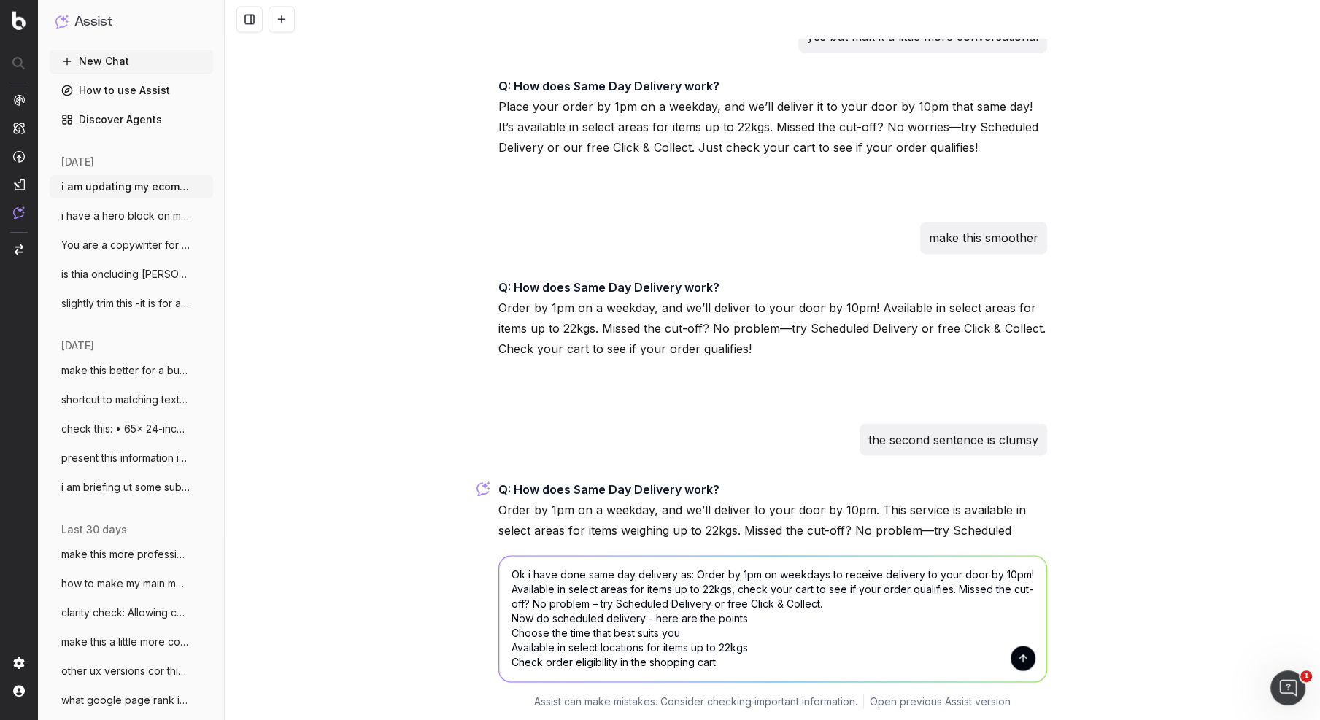
paste textarea "Our Scheduled Delivery option means that you can choose the weekday delivery da…"
type textarea "Lo i dolo sita cons adi elitsedd ei: Tempo in 3ut la etdolore ma aliquae admini…"
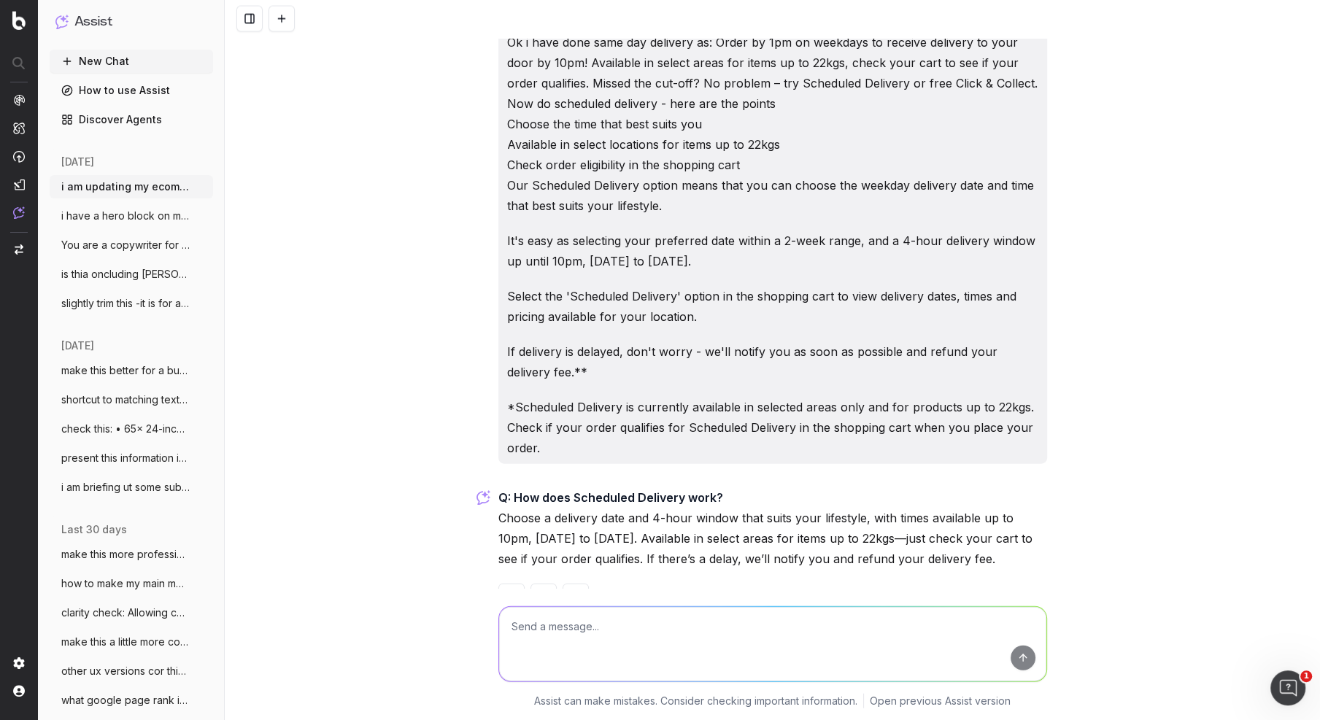
scroll to position [2907, 0]
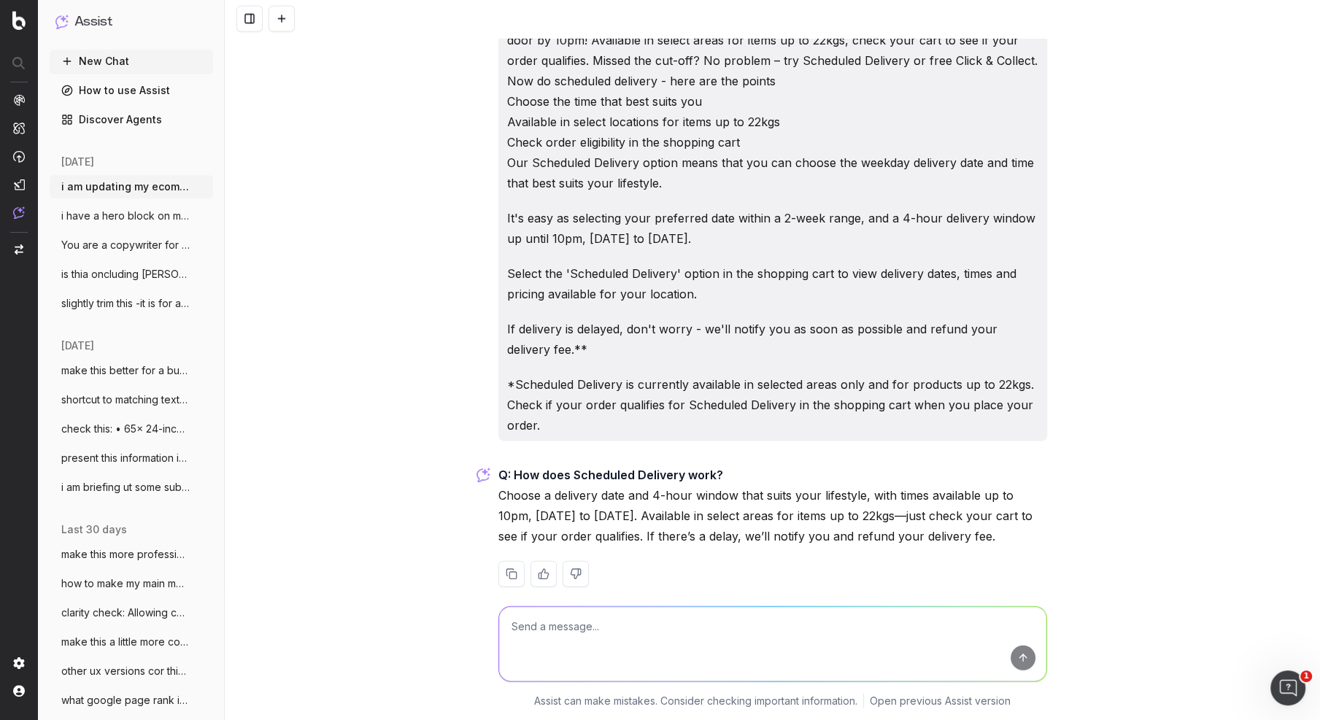
click at [952, 529] on div "Q: How does Scheduled Delivery work? Choose a delivery date and 4-hour window t…" at bounding box center [772, 538] width 549 height 146
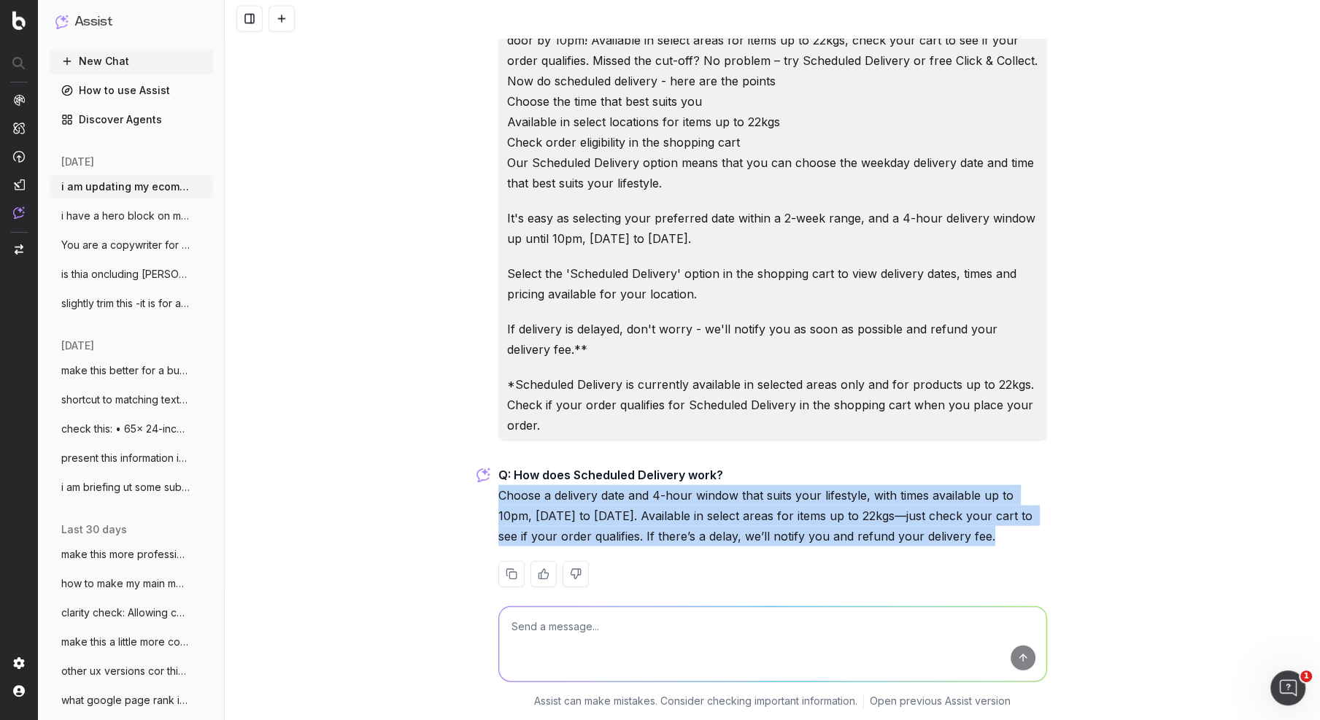
drag, startPoint x: 928, startPoint y: 520, endPoint x: 490, endPoint y: 466, distance: 441.9
click at [490, 466] on div "i am updating my ecomm delivery page. I need a 10-14 words intro that introduce…" at bounding box center [772, 360] width 1095 height 720
copy p "Choose a delivery date and 4-hour window that suits your lifestyle, with times …"
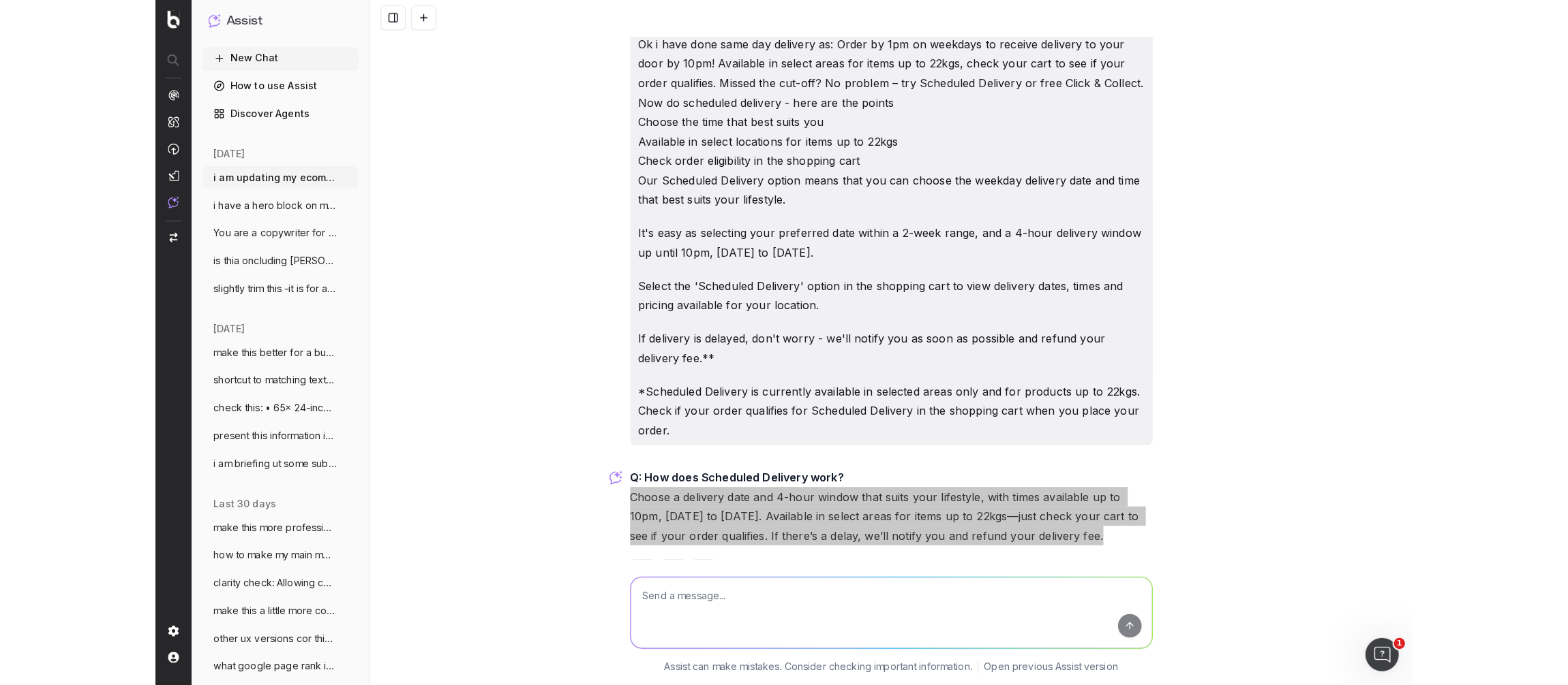
scroll to position [2696, 0]
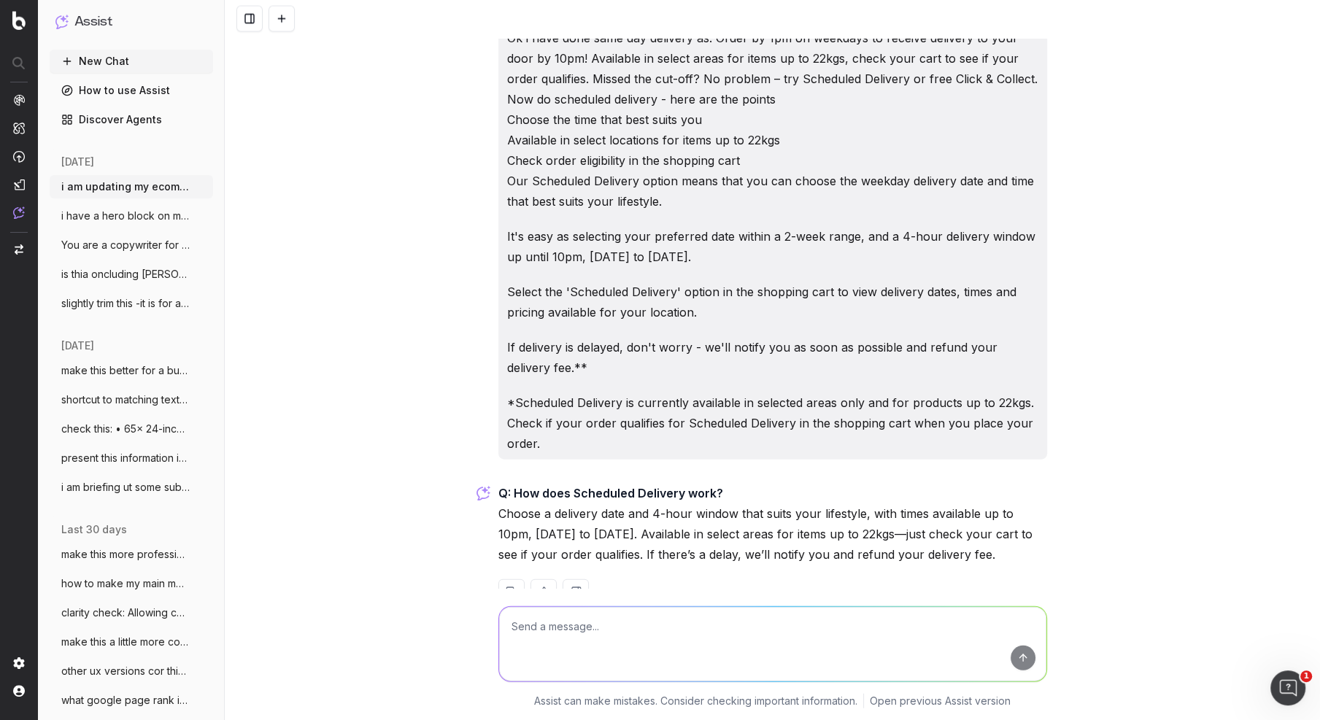
click at [536, 629] on textarea at bounding box center [772, 644] width 547 height 74
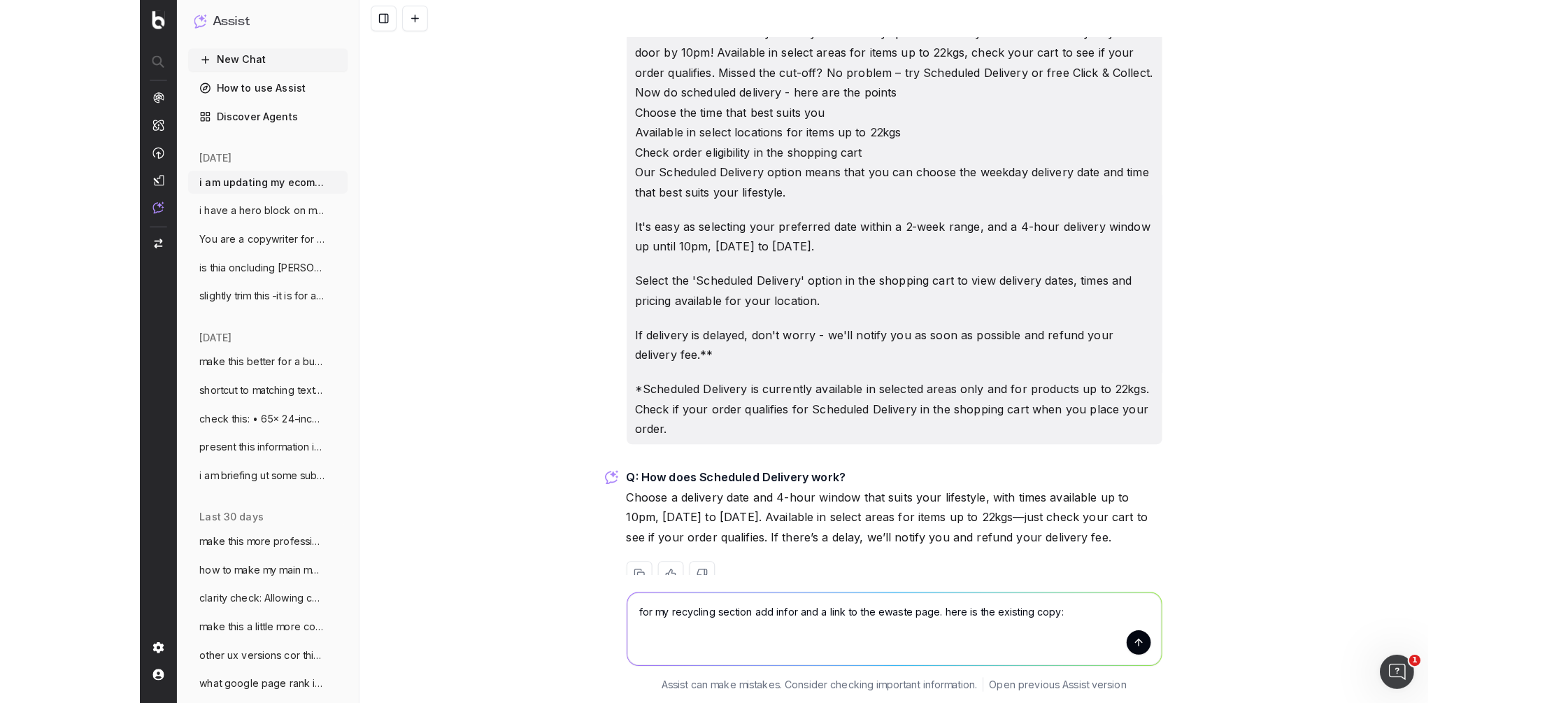
scroll to position [2778, 0]
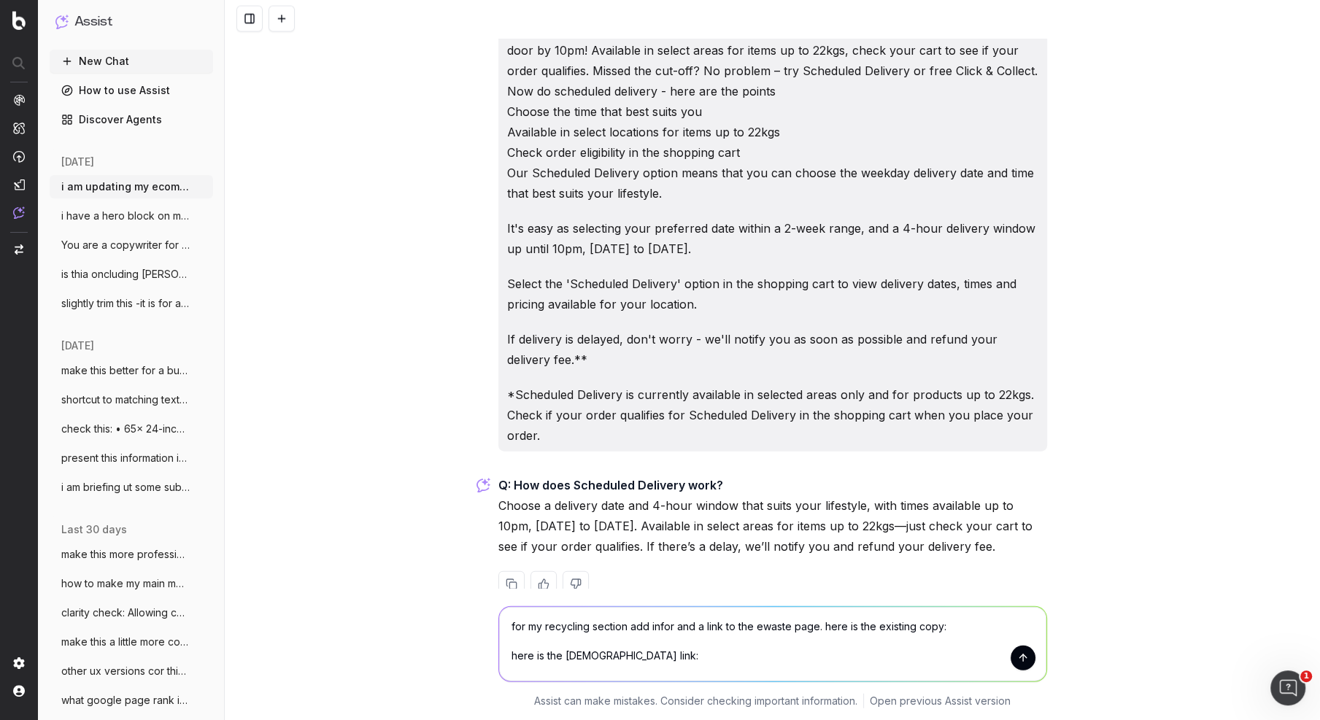
paste textarea "[URL][DOMAIN_NAME]"
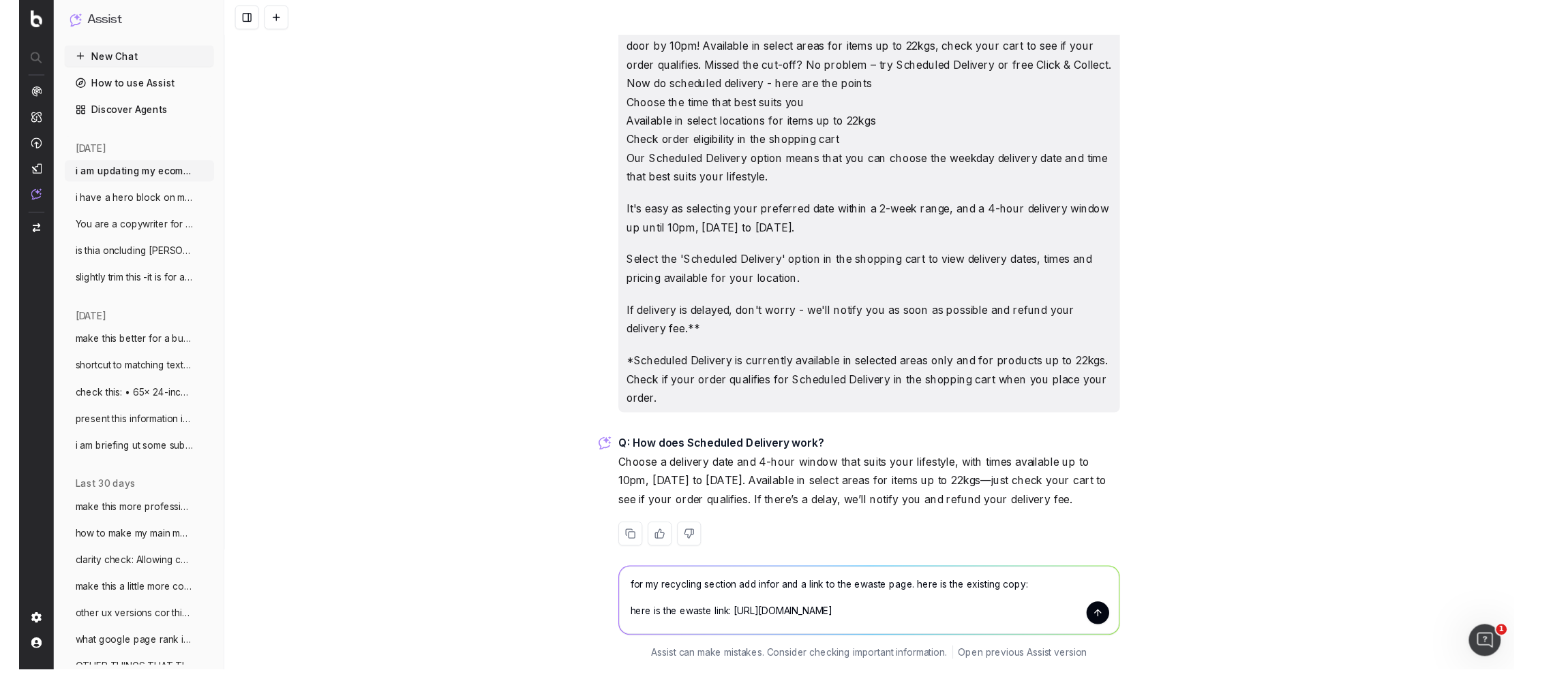
scroll to position [2700, 0]
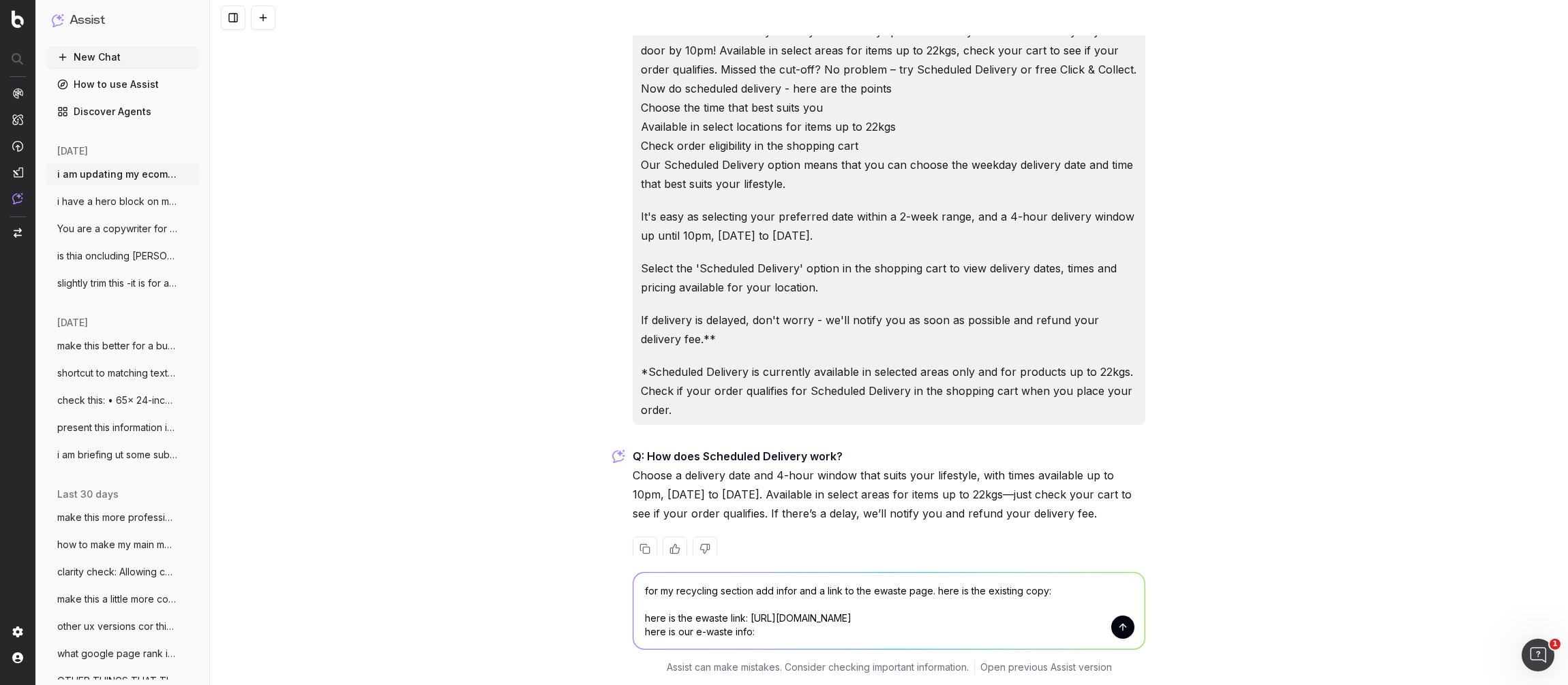
paste textarea "Offering free e-waste collection at participating [PERSON_NAME] locations acros…"
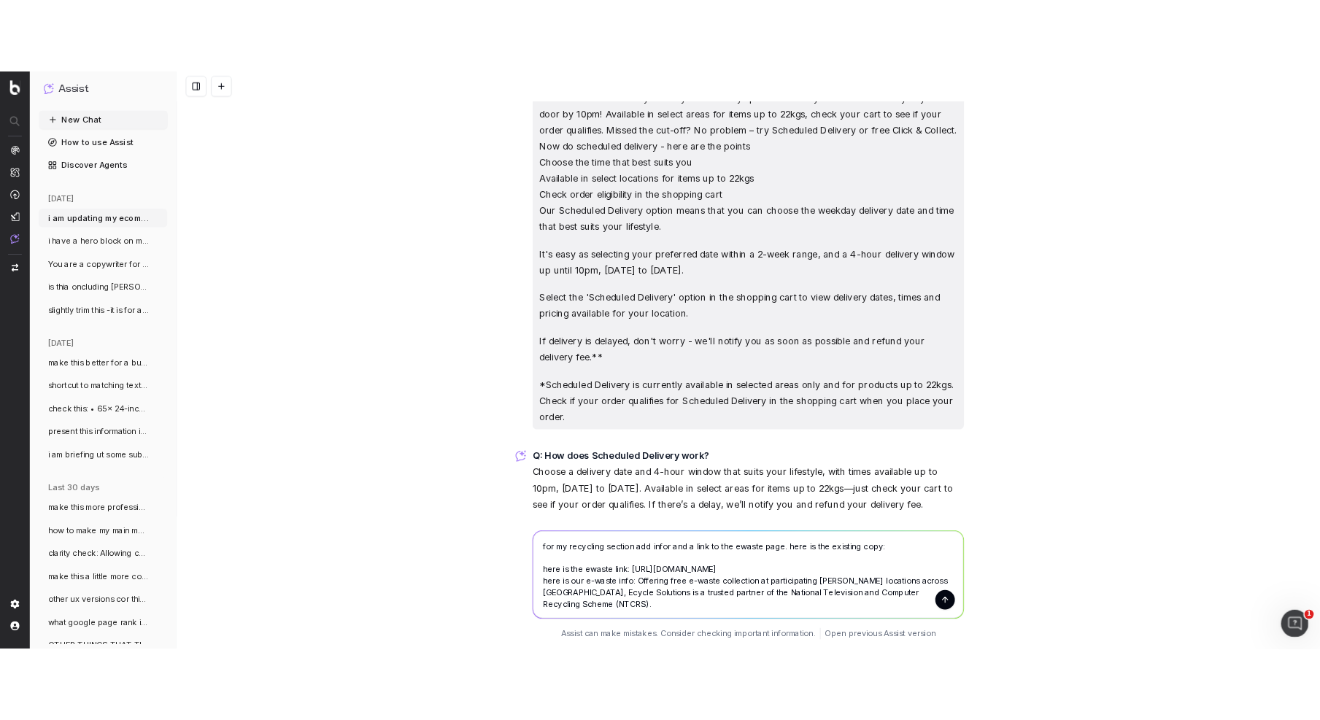
scroll to position [2930, 0]
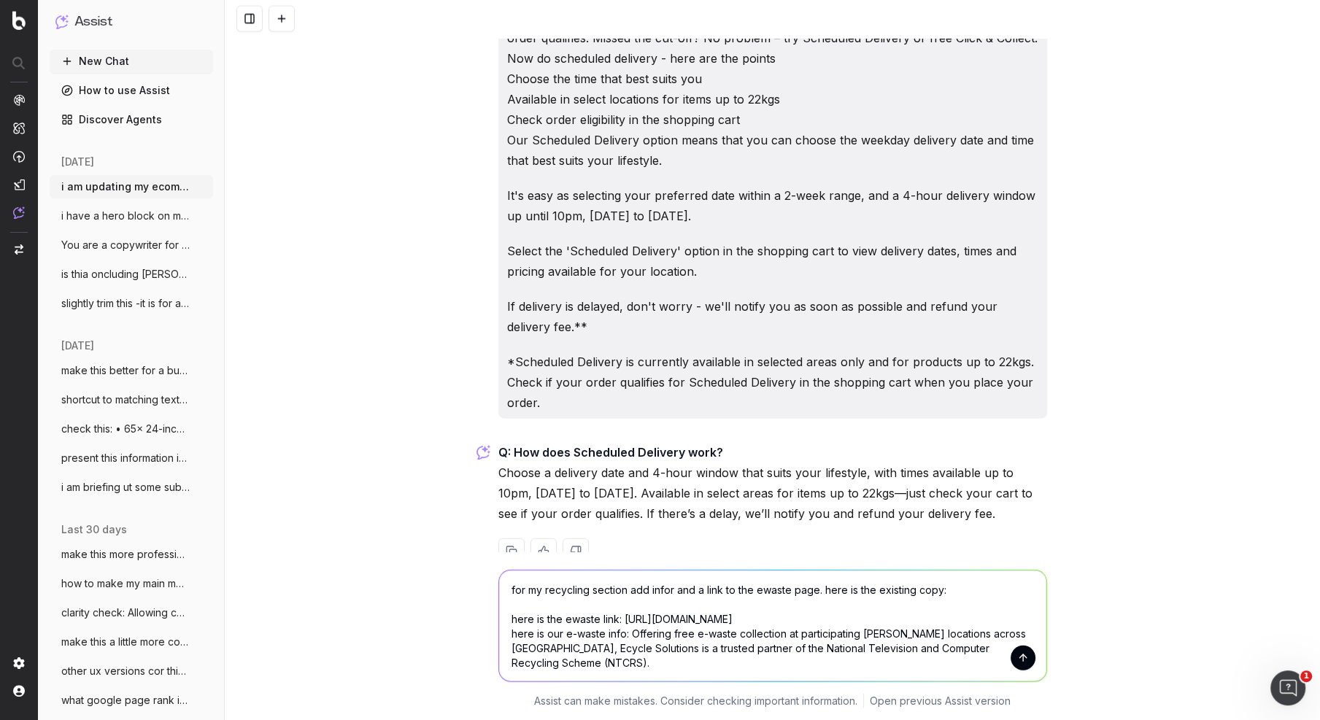
click at [582, 666] on textarea "for my recycling section add infor and a link to the ewaste page. here is the e…" at bounding box center [772, 626] width 547 height 111
paste textarea "Enjoy free recycling of your: Laptops Desktop computers Monitors Keyboards, mic…"
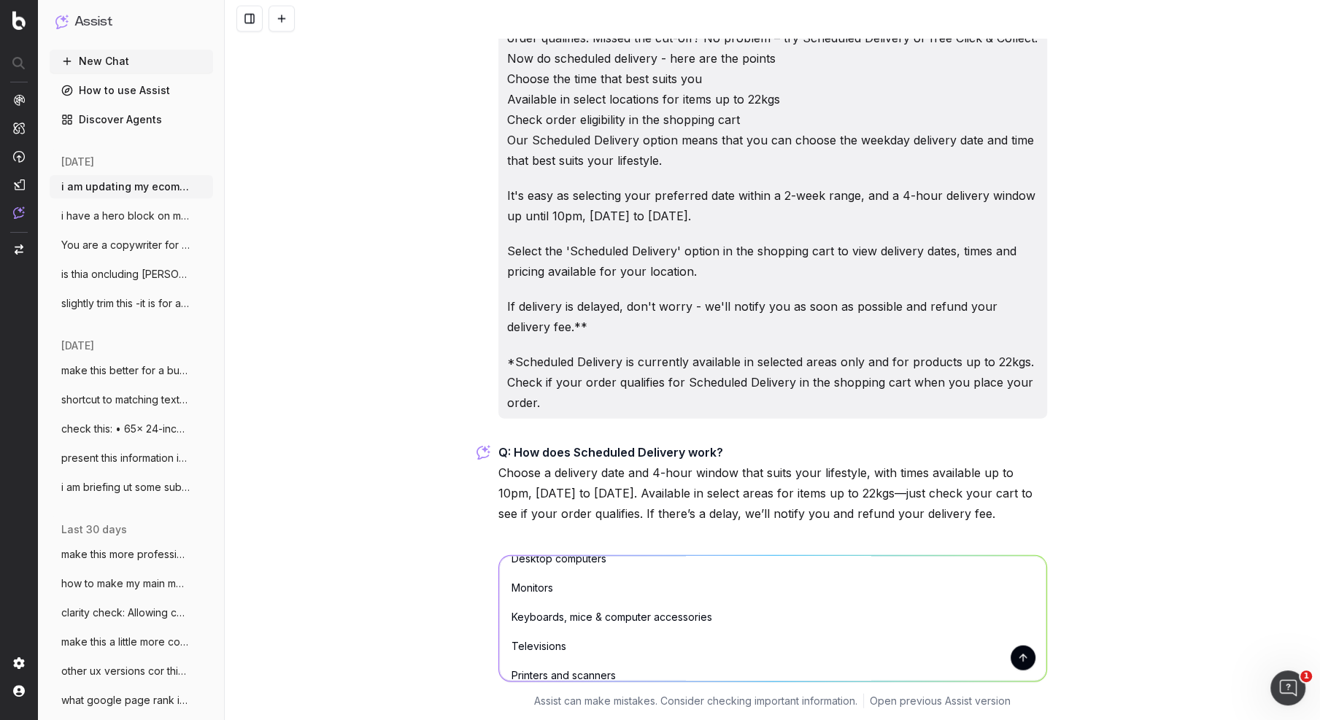
scroll to position [0, 0]
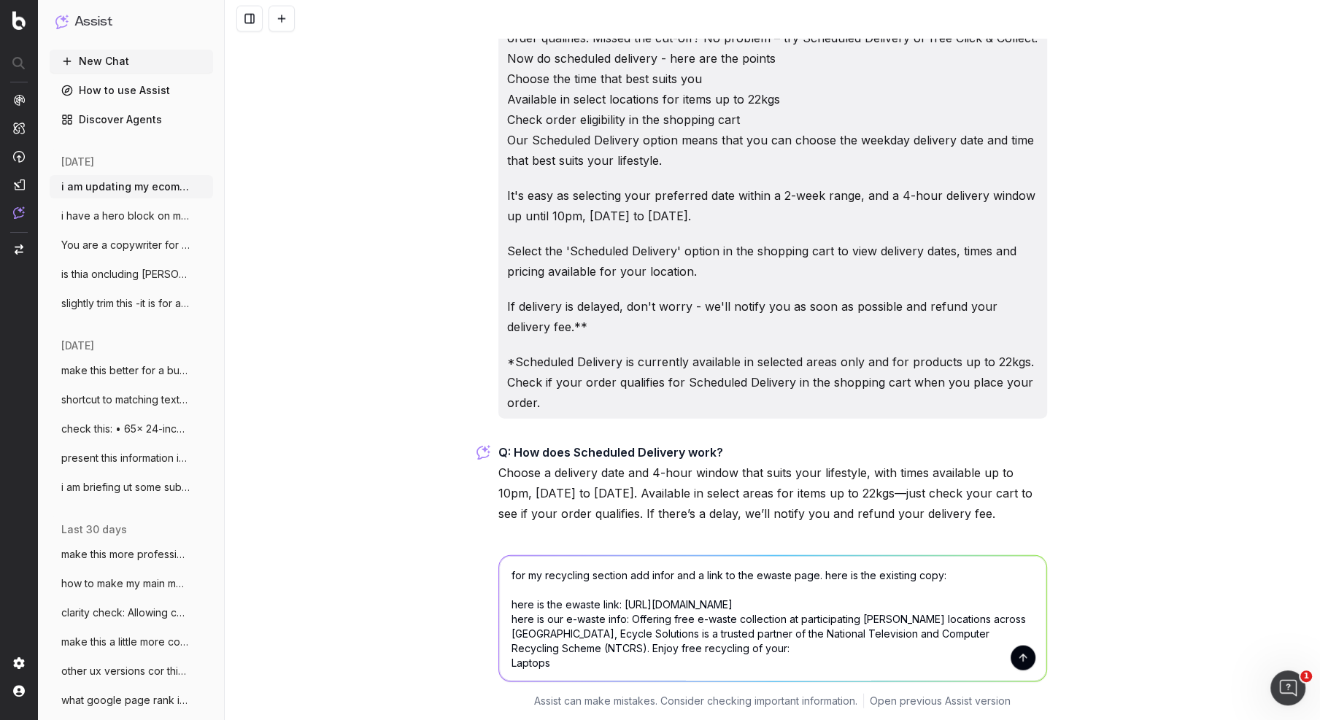
click at [952, 574] on textarea "for my recycling section add infor and a link to the ewaste page. here is the e…" at bounding box center [772, 619] width 547 height 126
paste textarea "In partnership with industry-funded initiatives, recycling reduces waste and re…"
type textarea "for my recycling section add infor and a link to the ewaste page. here is the e…"
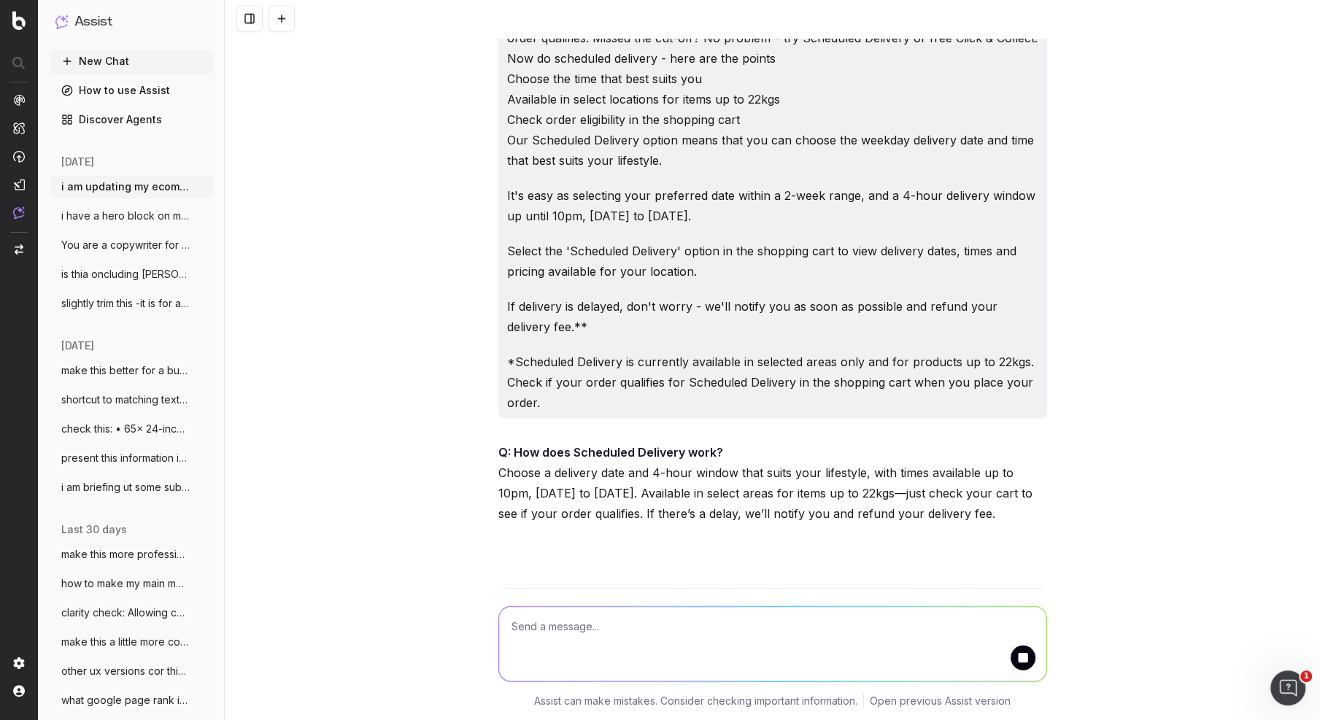
drag, startPoint x: 1214, startPoint y: 250, endPoint x: 1047, endPoint y: 421, distance: 238.4
click at [1211, 251] on div "i am updating my ecomm delivery page. I need a 10-14 words intro that introduce…" at bounding box center [772, 360] width 1095 height 720
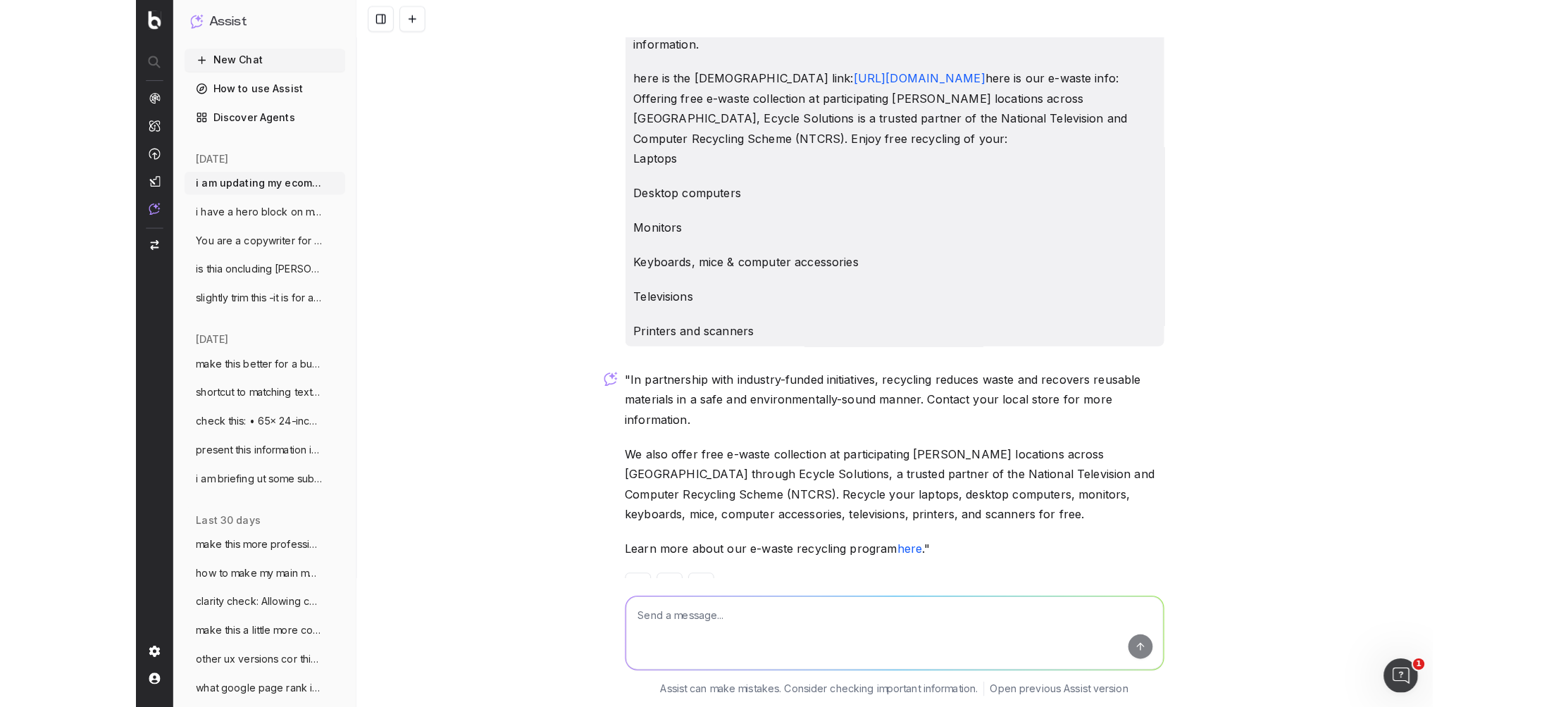
scroll to position [3445, 0]
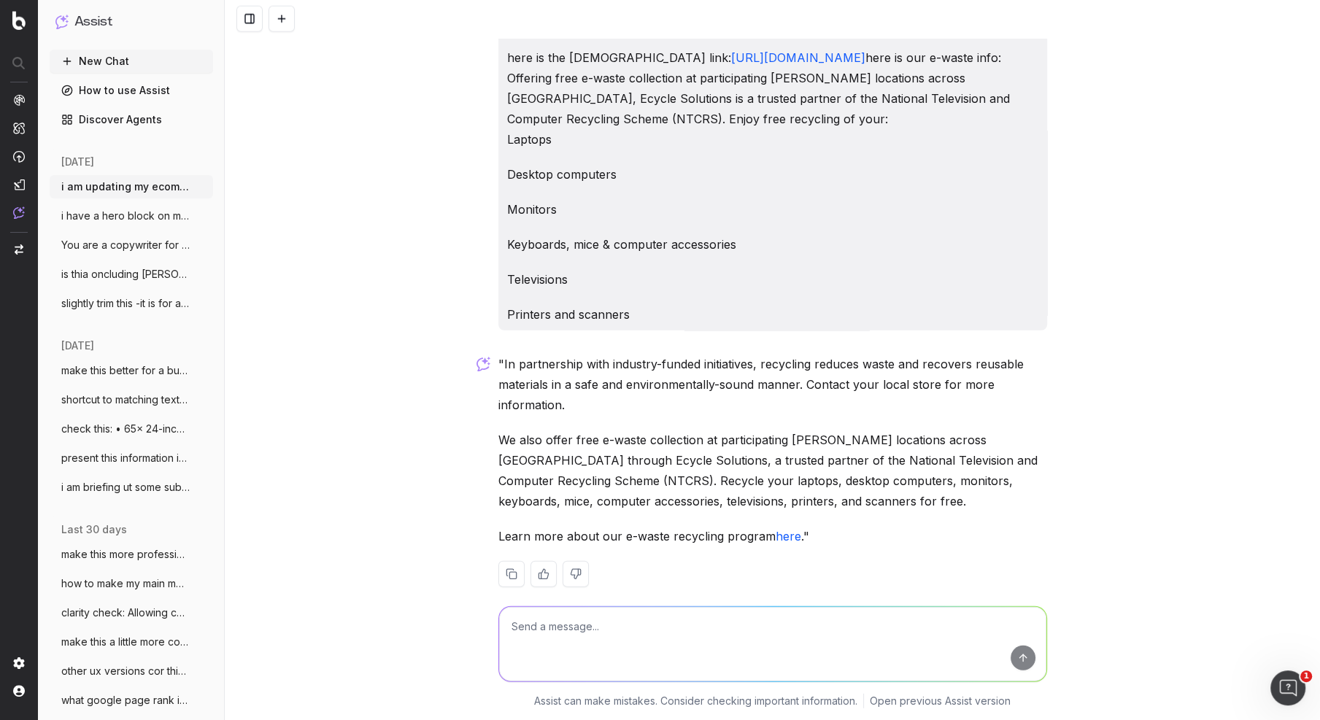
click at [533, 652] on textarea at bounding box center [772, 644] width 547 height 74
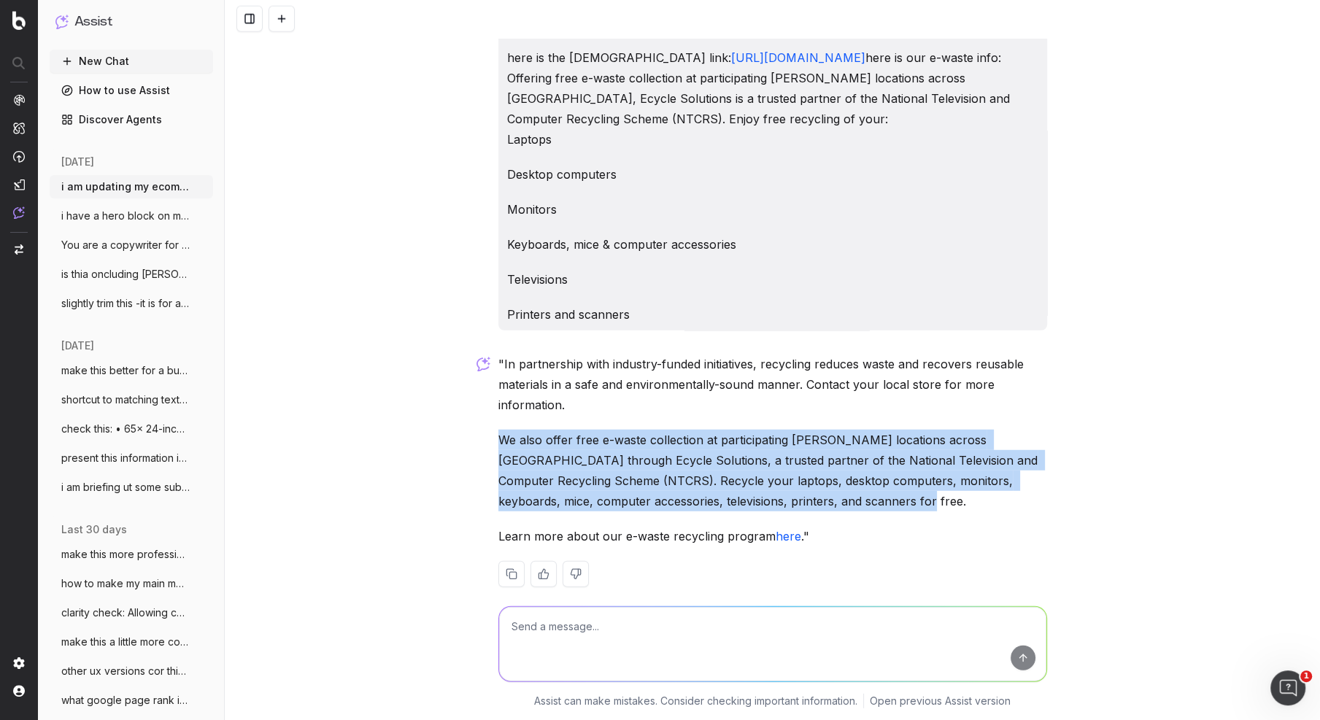
drag, startPoint x: 823, startPoint y: 487, endPoint x: 479, endPoint y: 426, distance: 349.0
click at [479, 426] on div "i am updating my ecomm delivery page. I need a 10-14 words intro that introduce…" at bounding box center [772, 360] width 1095 height 720
copy p "We also offer free e-waste collection at participating [PERSON_NAME] locations …"
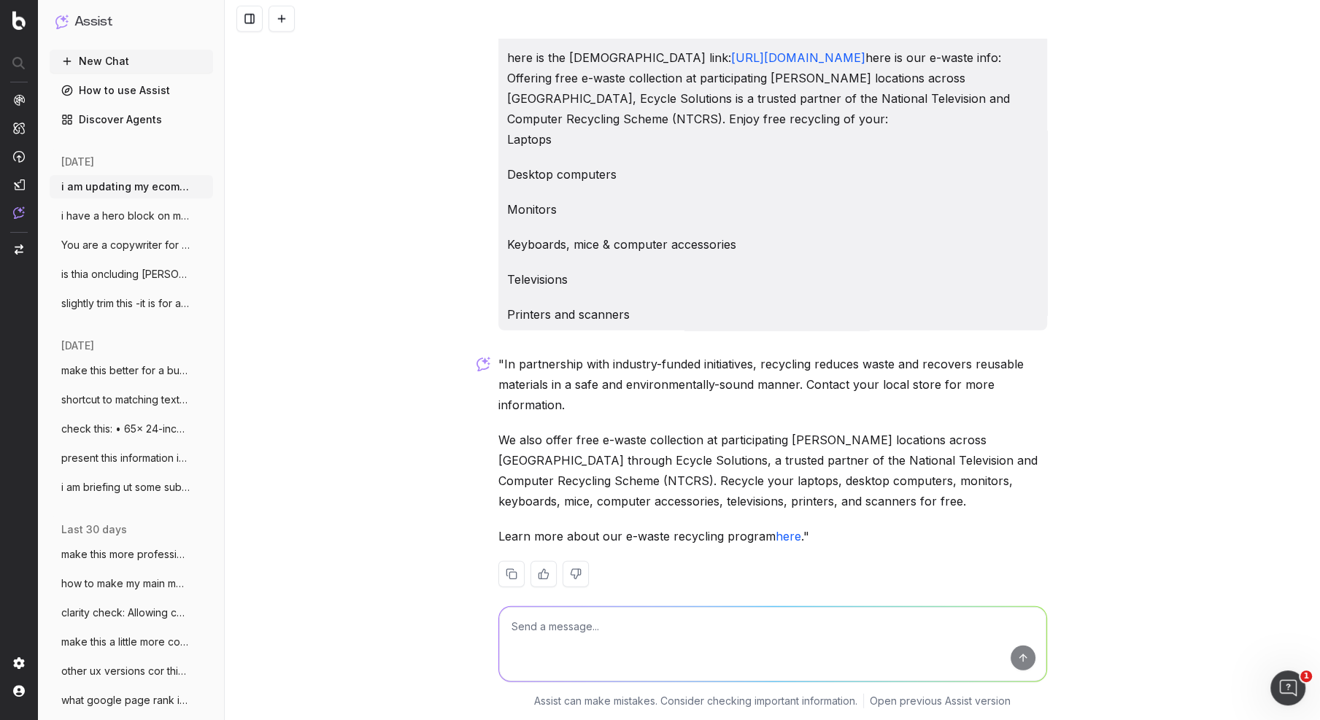
click at [546, 626] on textarea at bounding box center [772, 644] width 547 height 74
paste textarea "We also offer free e-waste collection at participating [PERSON_NAME] locations …"
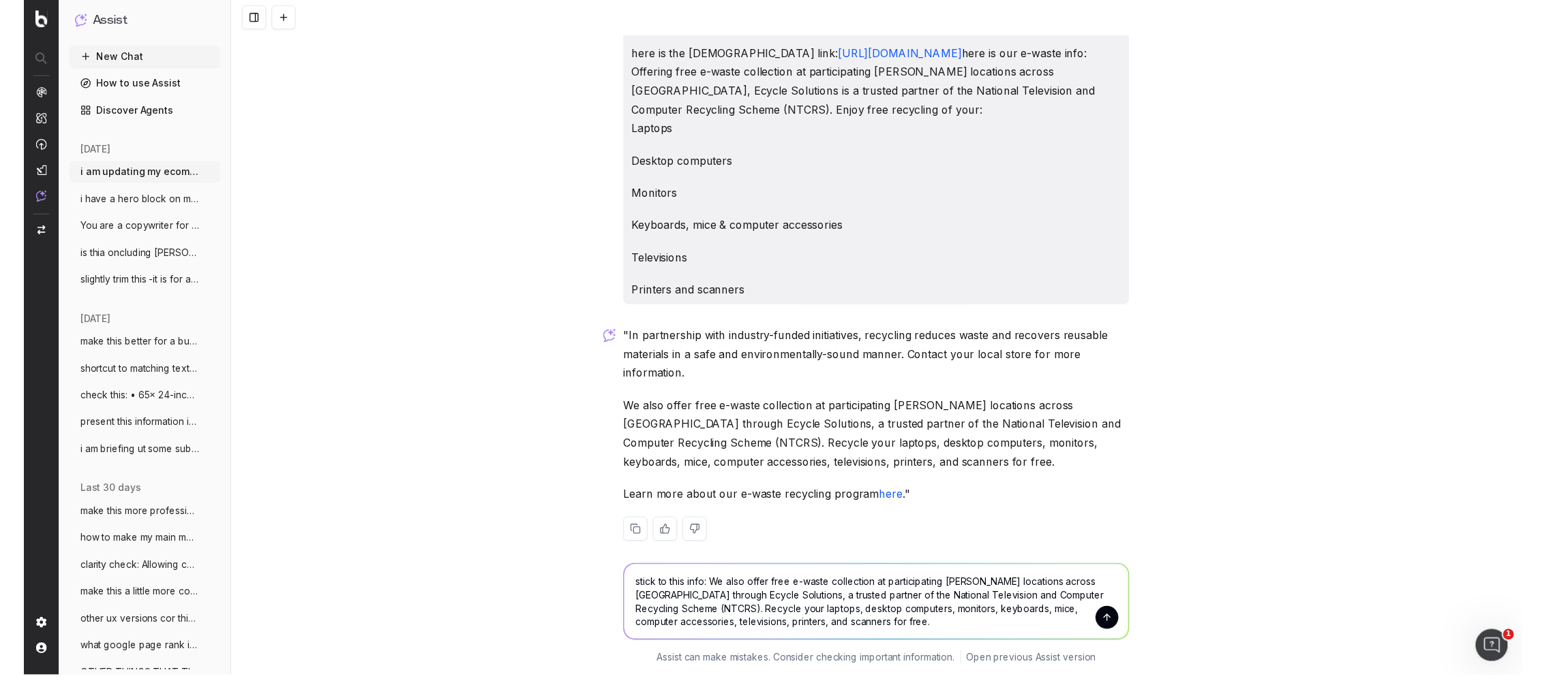
scroll to position [3328, 0]
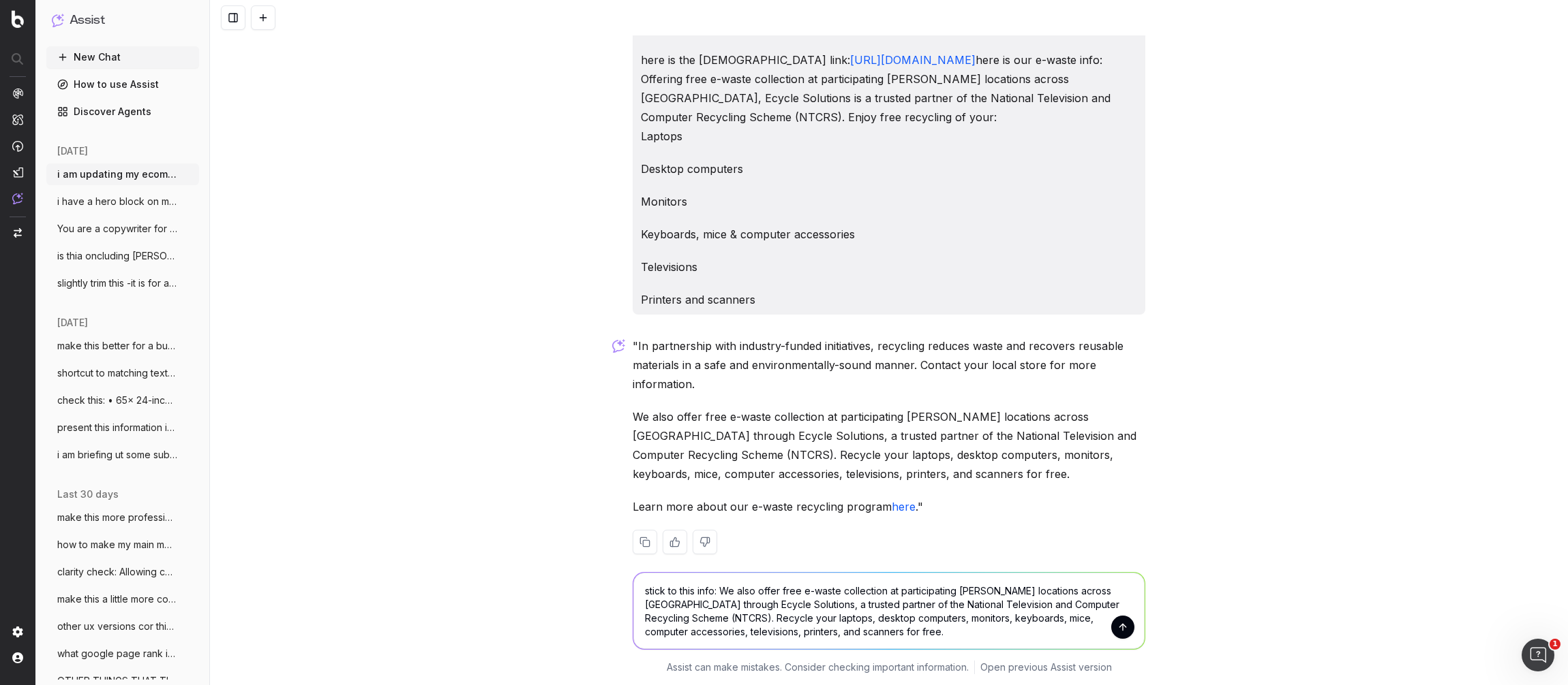
paste textarea "E-waste can be recycled through [PERSON_NAME] free drop-off points"
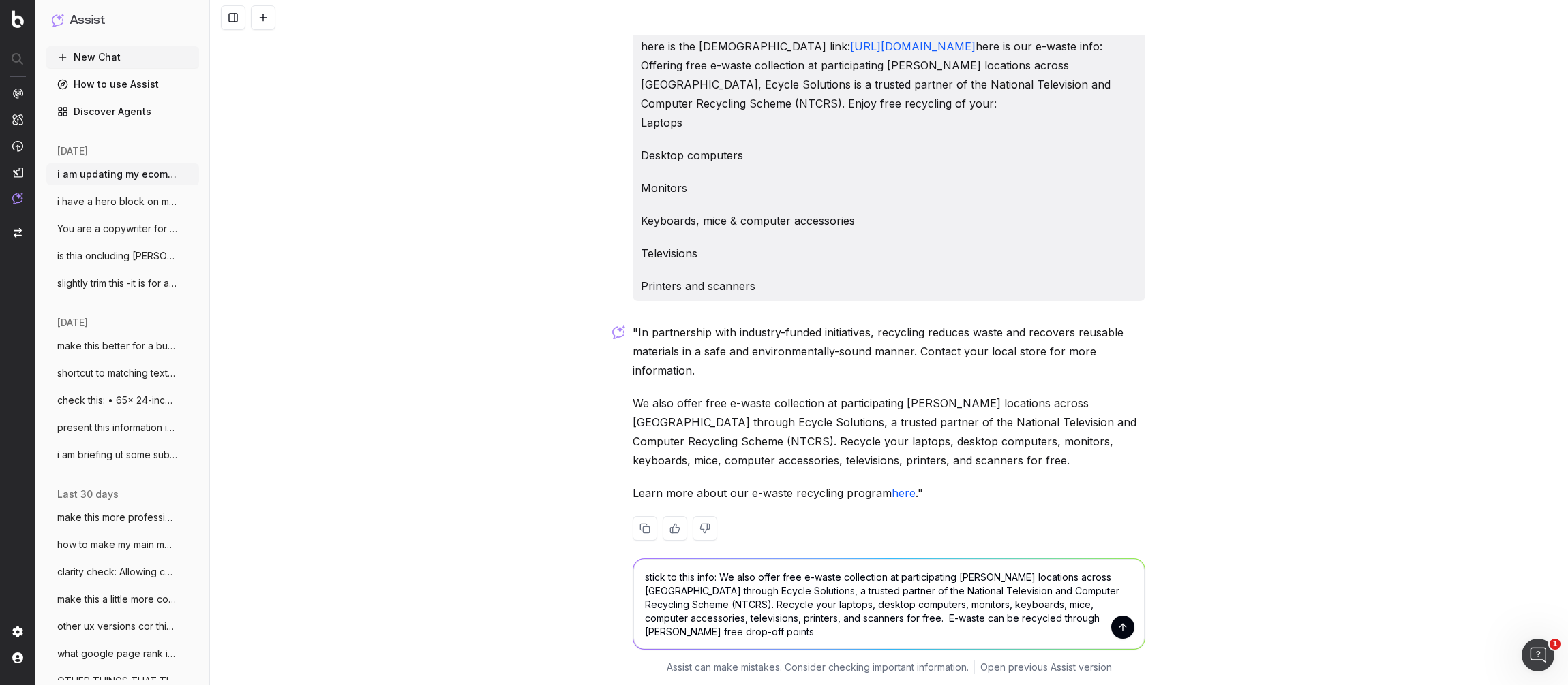
click at [760, 631] on textarea "stick to this info: We also offer free e-waste collection at participating [PER…" at bounding box center [888, 604] width 511 height 90
paste textarea "Ecycle Solutions: Driving sustainable e-waste recycling A trusted co-regulator …"
type textarea "stick to this info: We also offer free e-waste collection at participating [PER…"
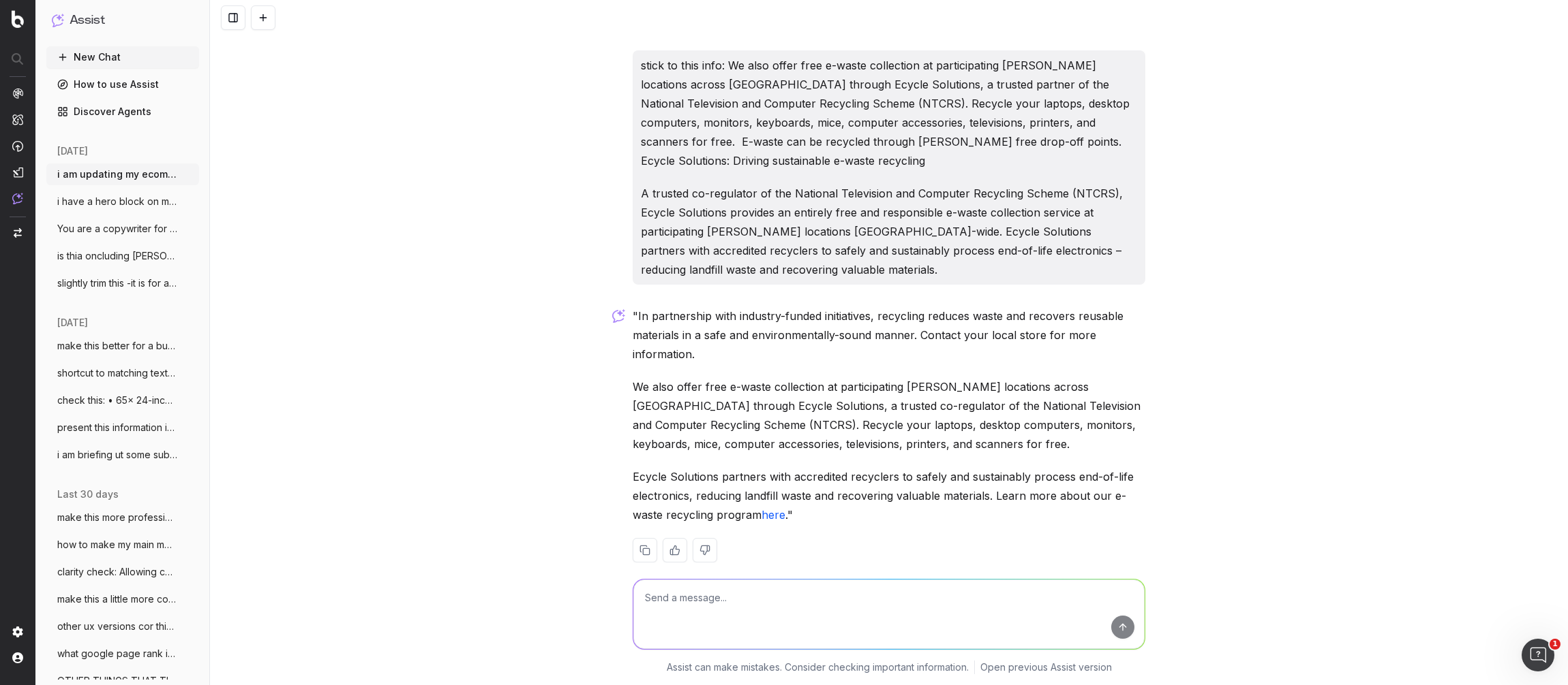
scroll to position [3855, 0]
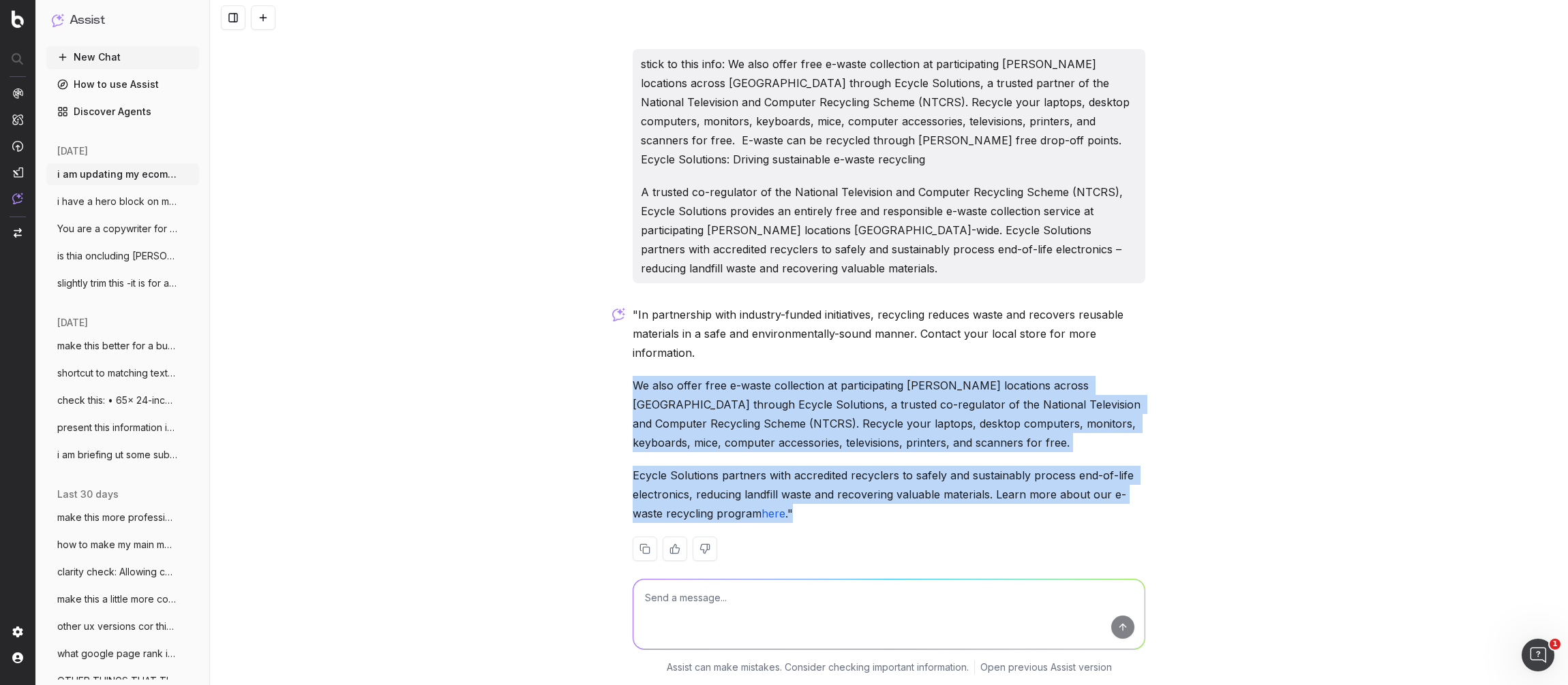
drag, startPoint x: 754, startPoint y: 480, endPoint x: 604, endPoint y: 372, distance: 184.8
click at [604, 372] on div "i am updating my ecomm delivery page. I need a 10-14 words intro that introduce…" at bounding box center [889, 342] width 1358 height 685
copy div "We also offer free e-waste collection at participating [PERSON_NAME] locations …"
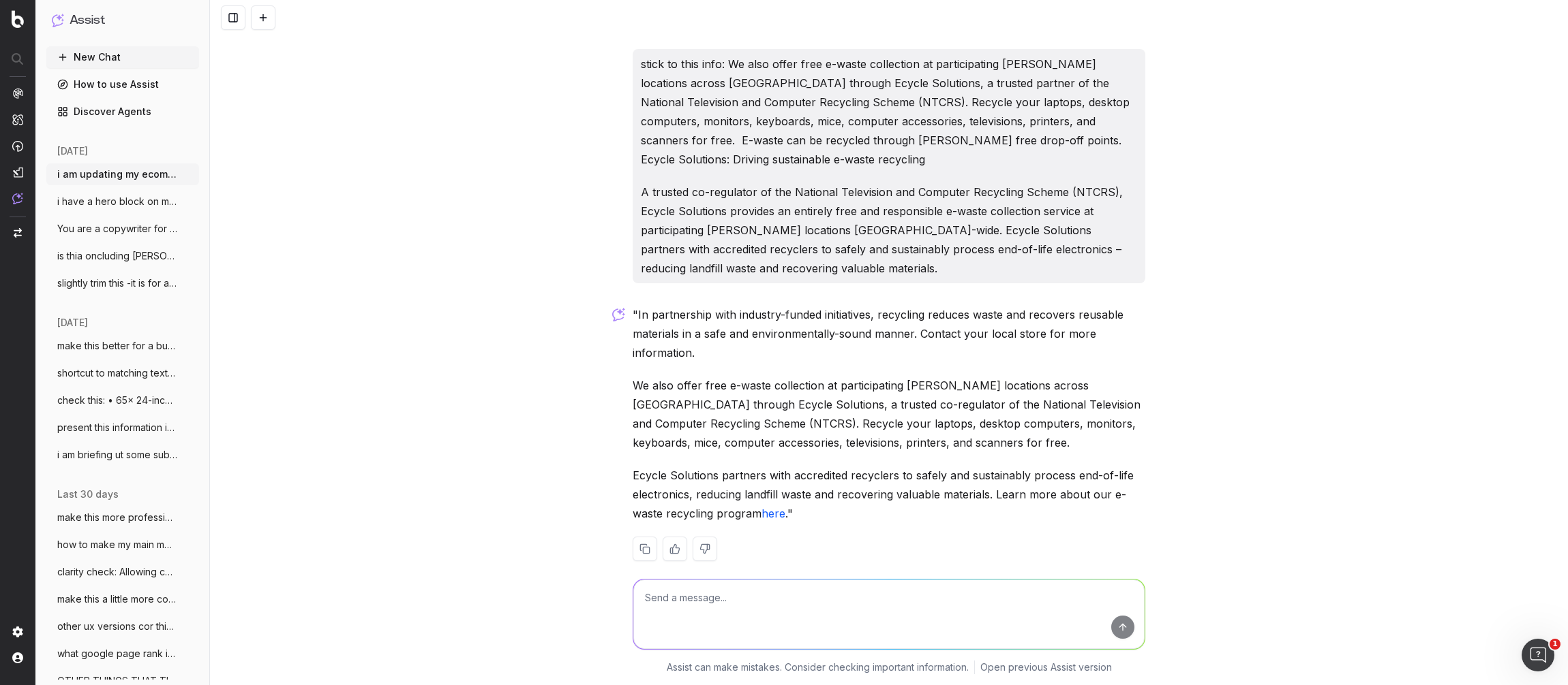
click at [738, 608] on textarea at bounding box center [888, 614] width 511 height 69
paste textarea "We also offer free e-waste collection at participating [PERSON_NAME] locations …"
type textarea "No I said to stick to this: We also offer free e-waste collection at participat…"
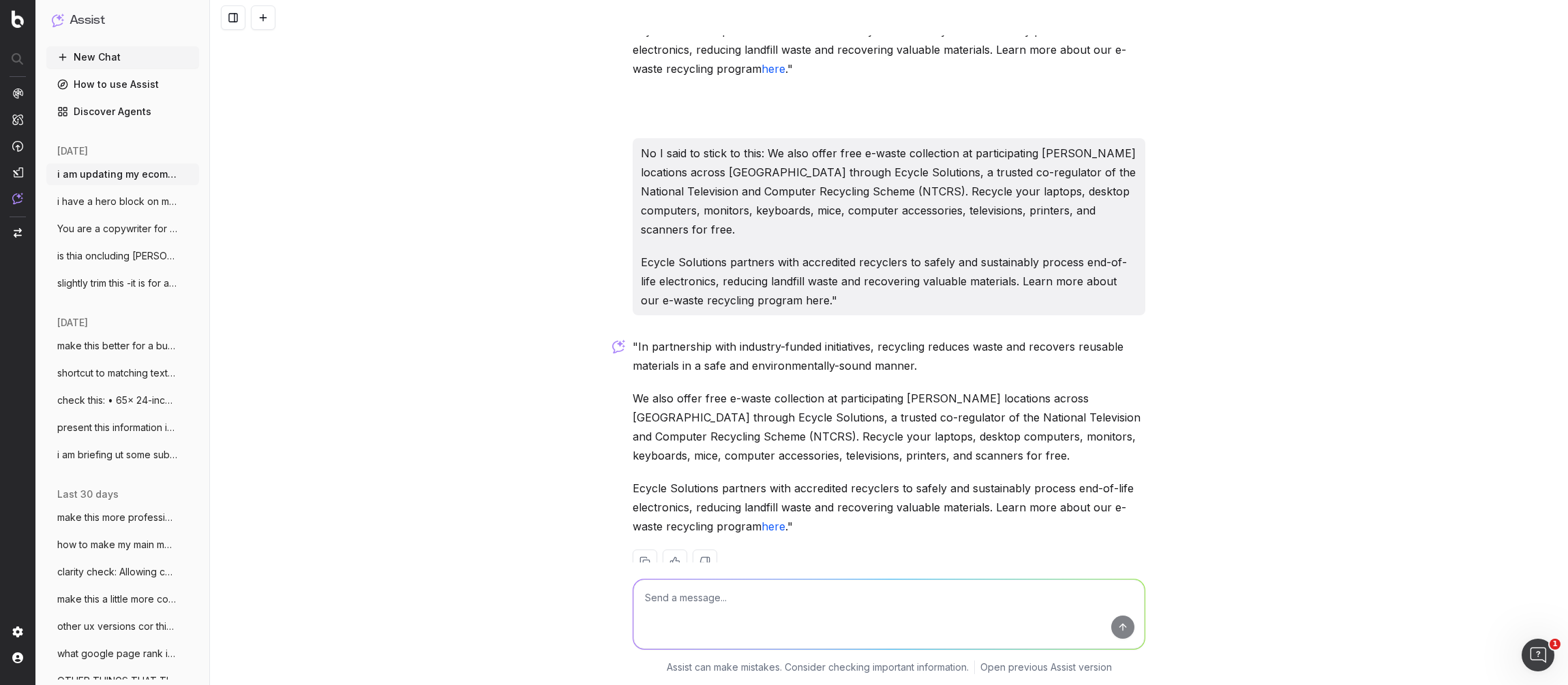
scroll to position [4312, 0]
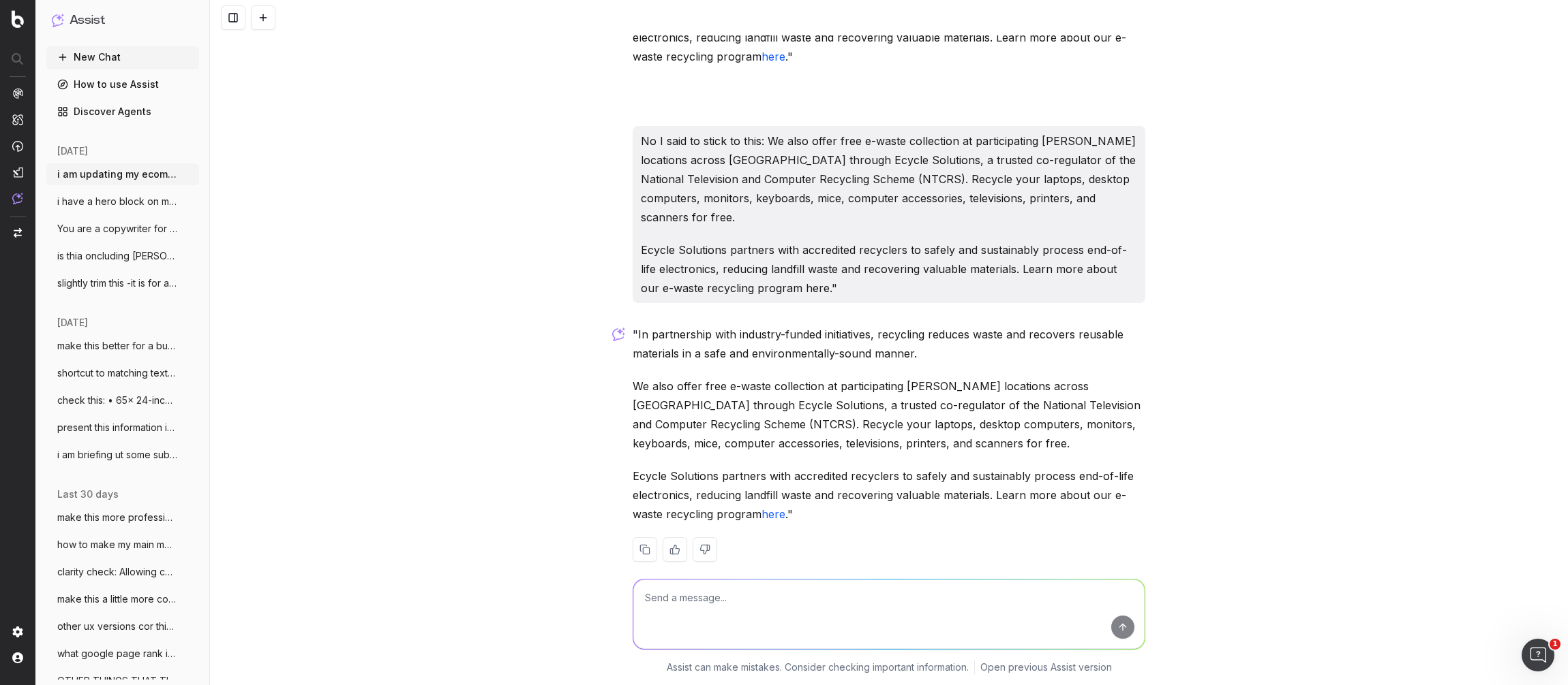
drag, startPoint x: 686, startPoint y: 303, endPoint x: 636, endPoint y: 299, distance: 50.2
copy p ""In partnership with industry-funded initiatives, recycling reduces waste and r…"
click at [713, 594] on textarea at bounding box center [888, 614] width 511 height 69
paste textarea ""In partnership with industry-funded initiatives, recycling reduces waste and r…"
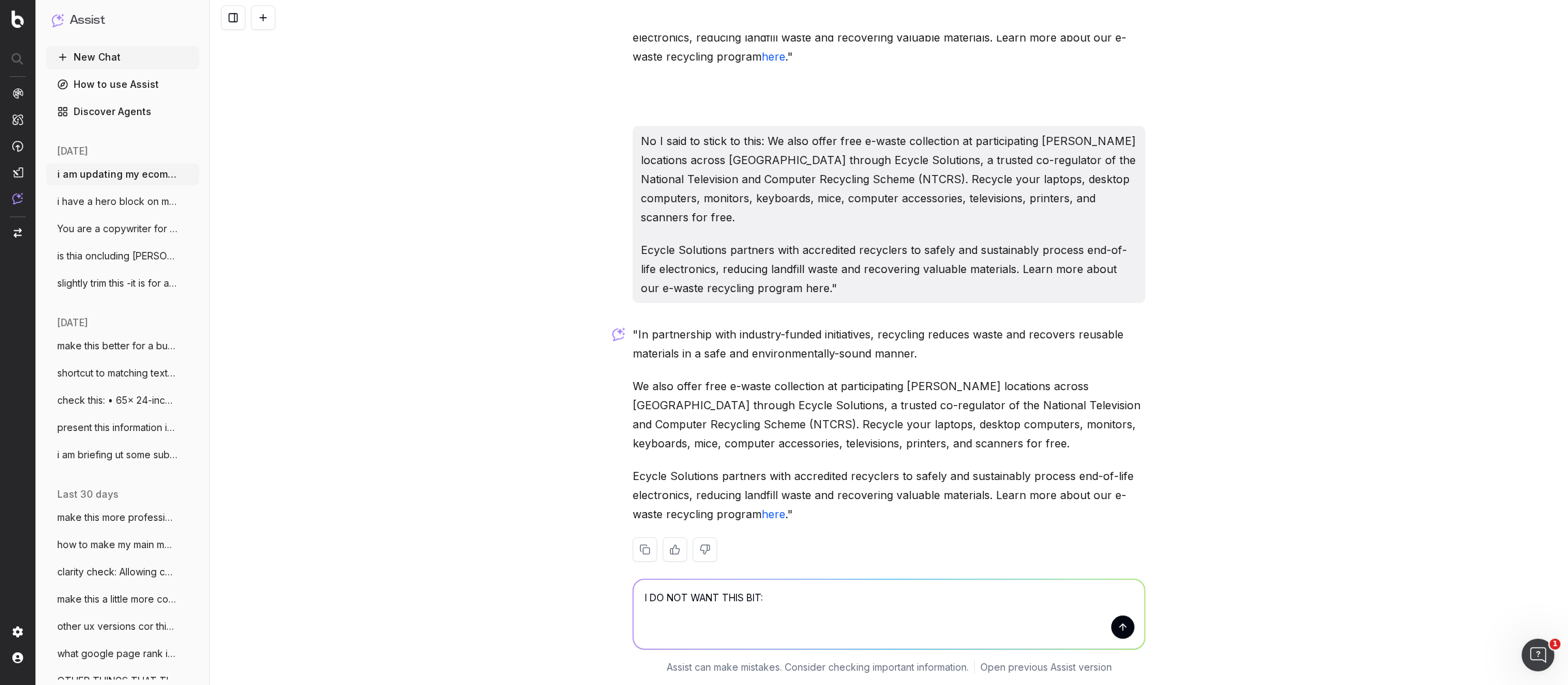
type textarea "I DO NOT WANT THIS BIT: "In partnership with industry-funded initiatives, recyc…"
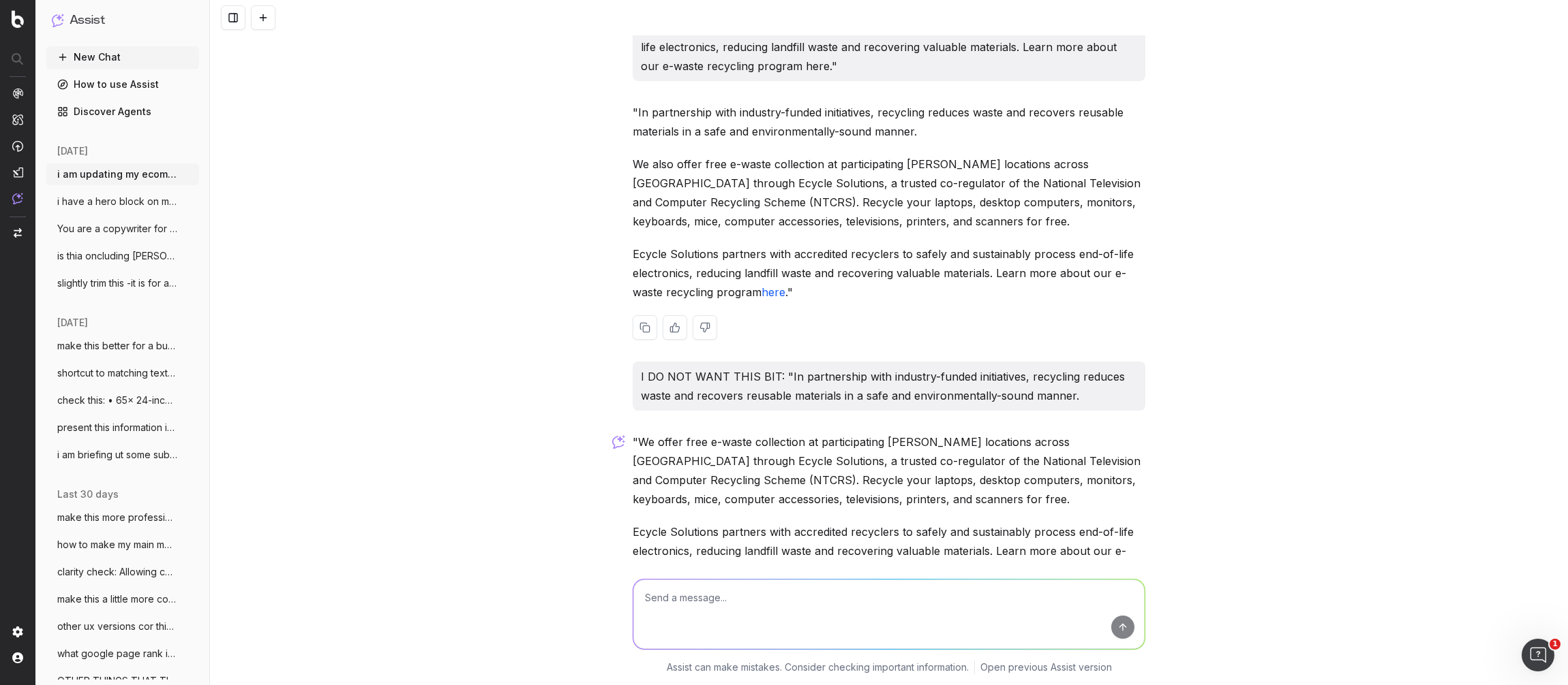
scroll to position [4590, 0]
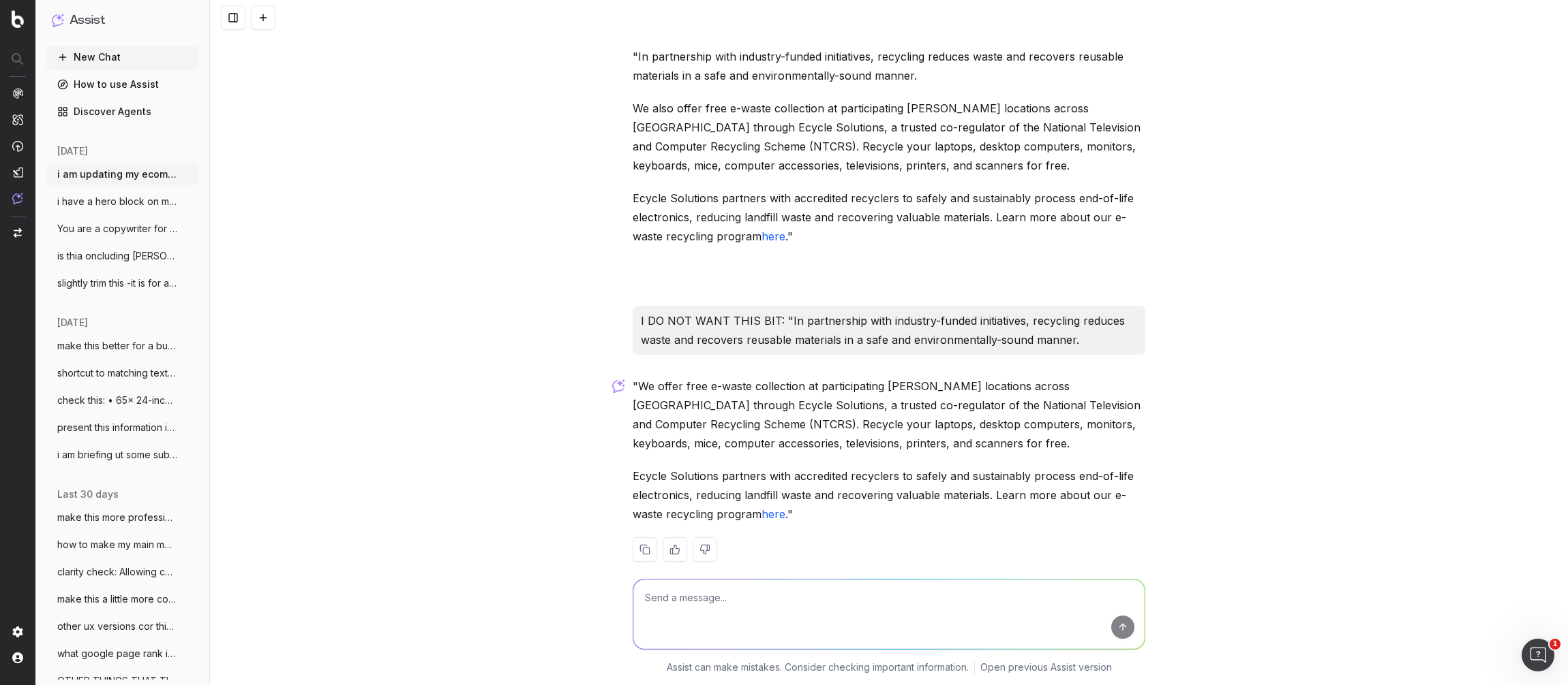
click at [690, 596] on textarea at bounding box center [888, 614] width 511 height 69
type textarea "Dont say 'we' tEcycle solutions is a third parrty vendor. - this info is sittin…"
click at [1128, 628] on button "submit" at bounding box center [1123, 627] width 23 height 23
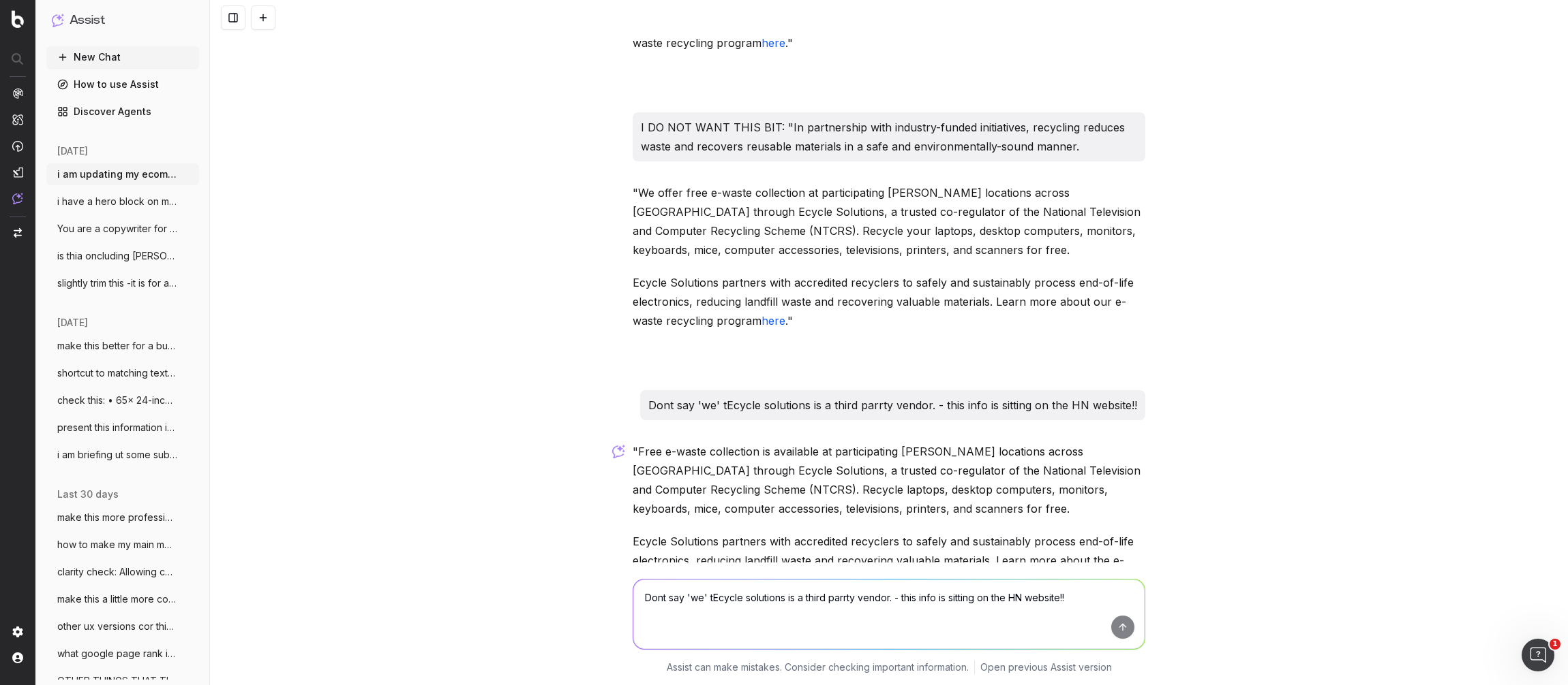
scroll to position [4819, 0]
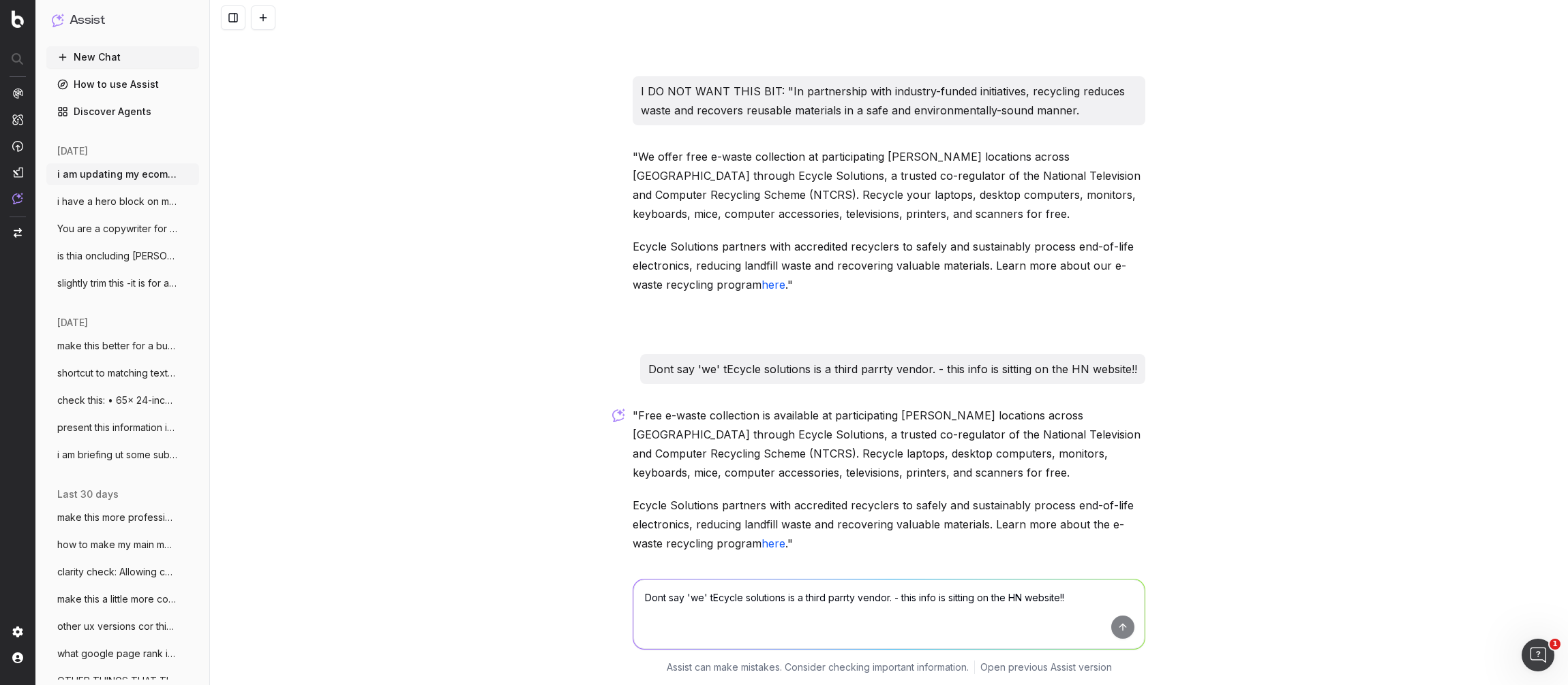
click at [816, 529] on p "Ecycle Solutions partners with accredited recyclers to safely and sustainably p…" at bounding box center [888, 524] width 513 height 57
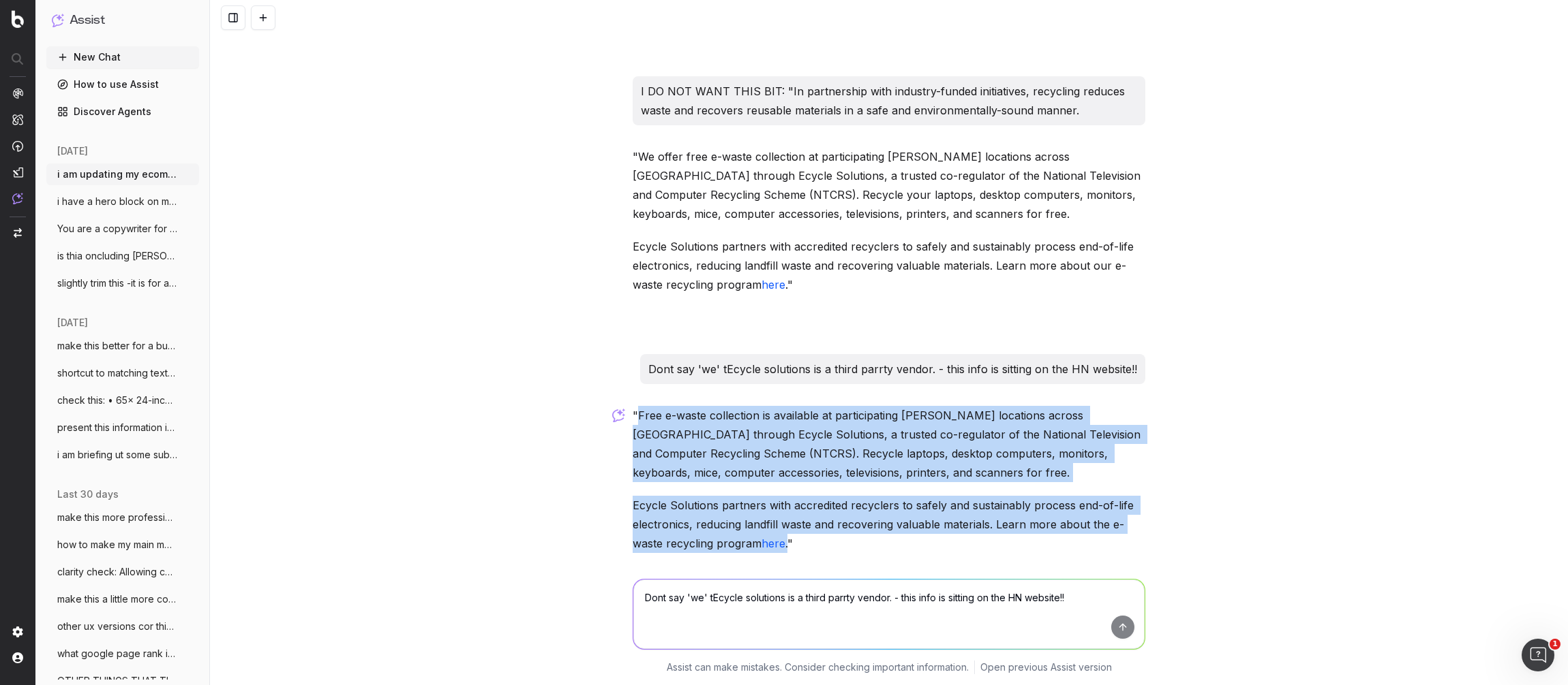
drag, startPoint x: 789, startPoint y: 523, endPoint x: 652, endPoint y: 404, distance: 181.5
click at [640, 406] on div ""Free e-waste collection is available at participating [PERSON_NAME] locations …" at bounding box center [888, 510] width 513 height 207
copy div "Free e-waste collection is available at participating [PERSON_NAME] locations a…"
